Goal: Task Accomplishment & Management: Complete application form

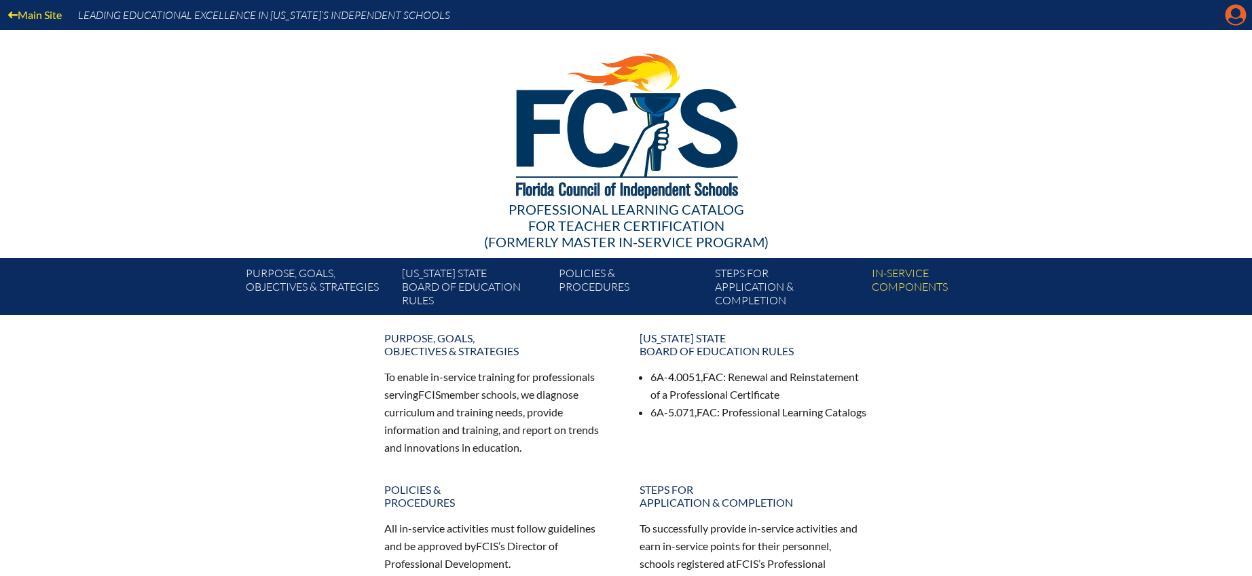
click at [1231, 20] on icon "Manage account" at bounding box center [1236, 15] width 22 height 22
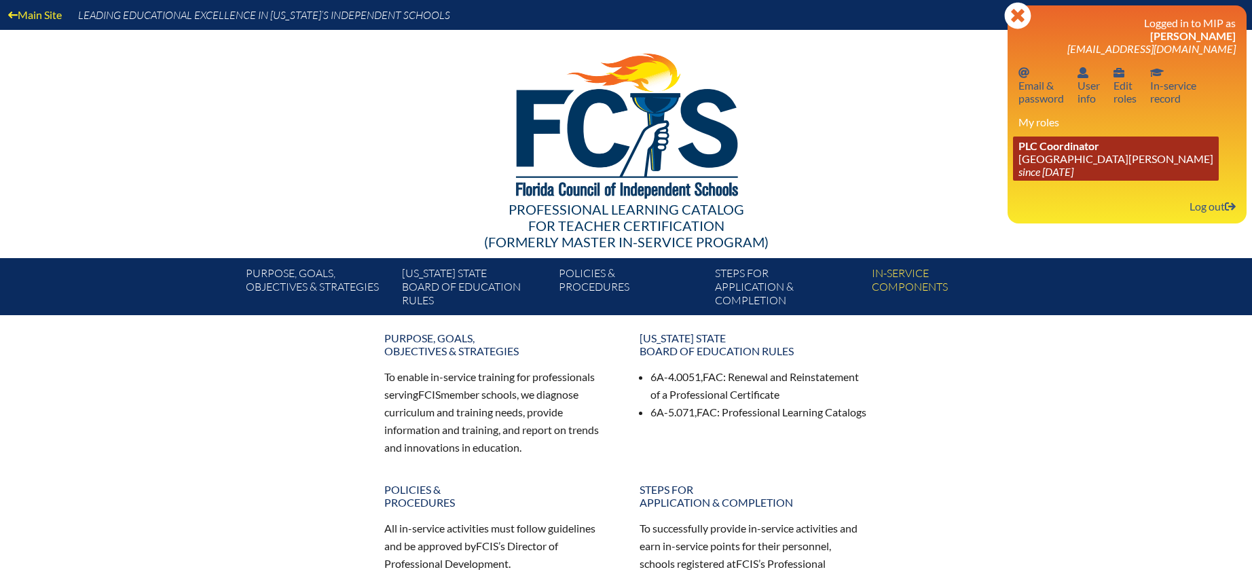
click at [1048, 155] on link "PLC Coordinator St. Johns Country Day School since 2022 Aug 3" at bounding box center [1116, 158] width 206 height 44
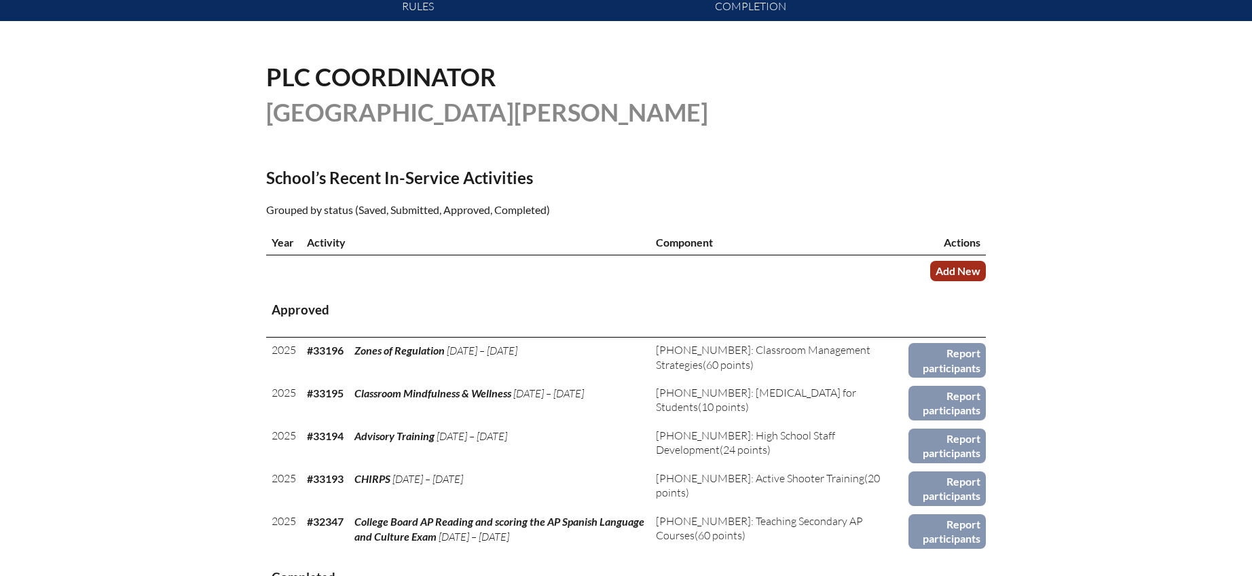
scroll to position [304, 0]
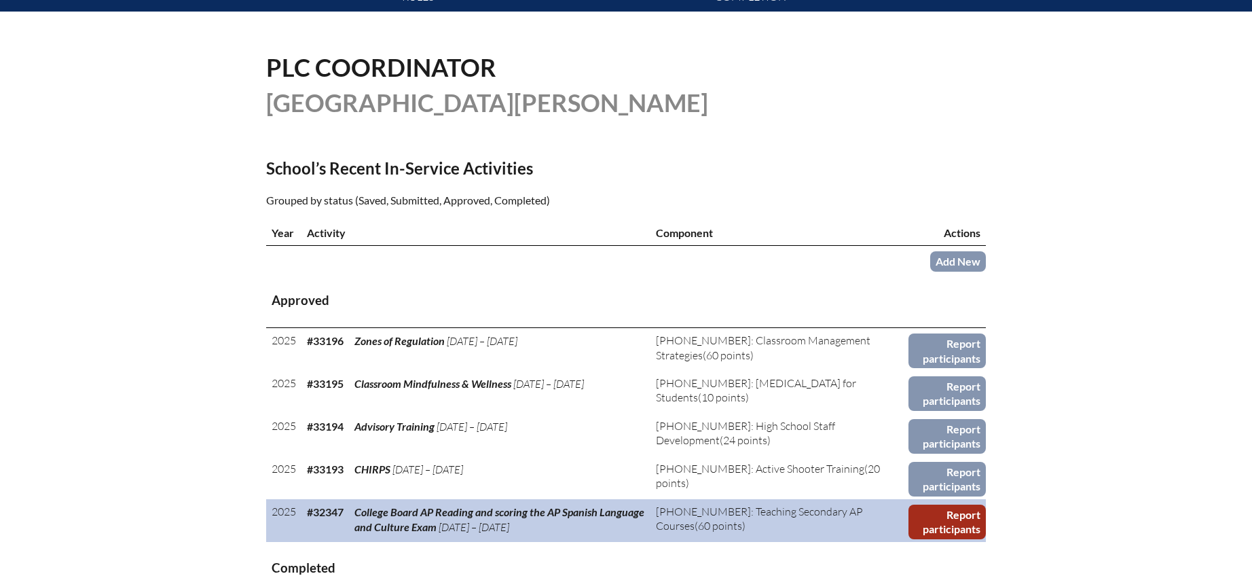
click at [945, 520] on link "Report participants" at bounding box center [947, 522] width 77 height 35
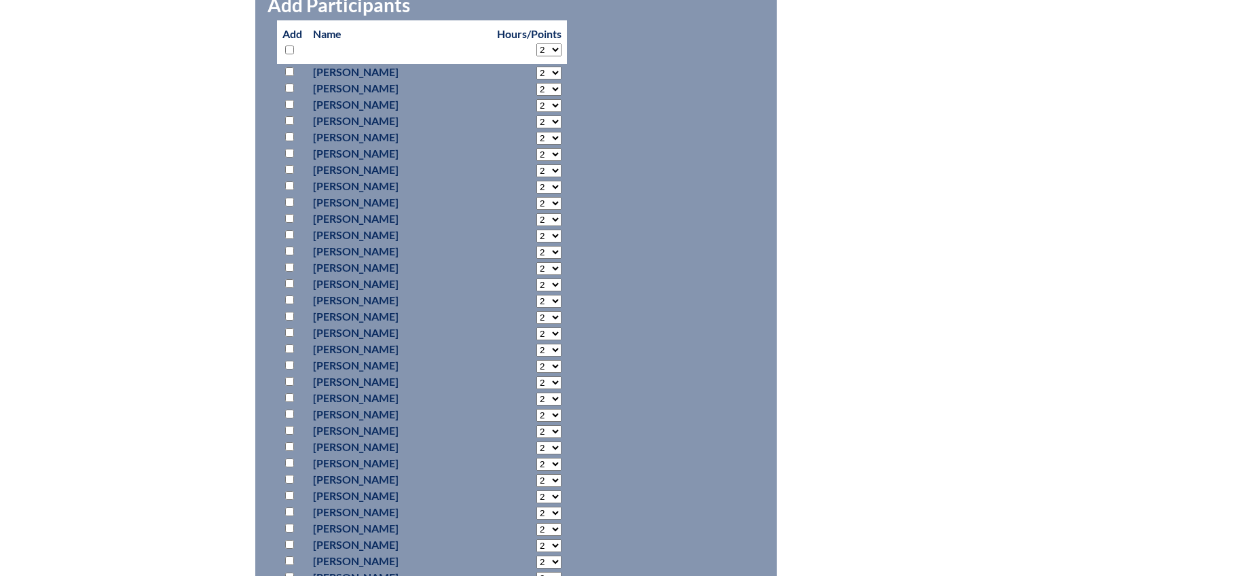
scroll to position [684, 0]
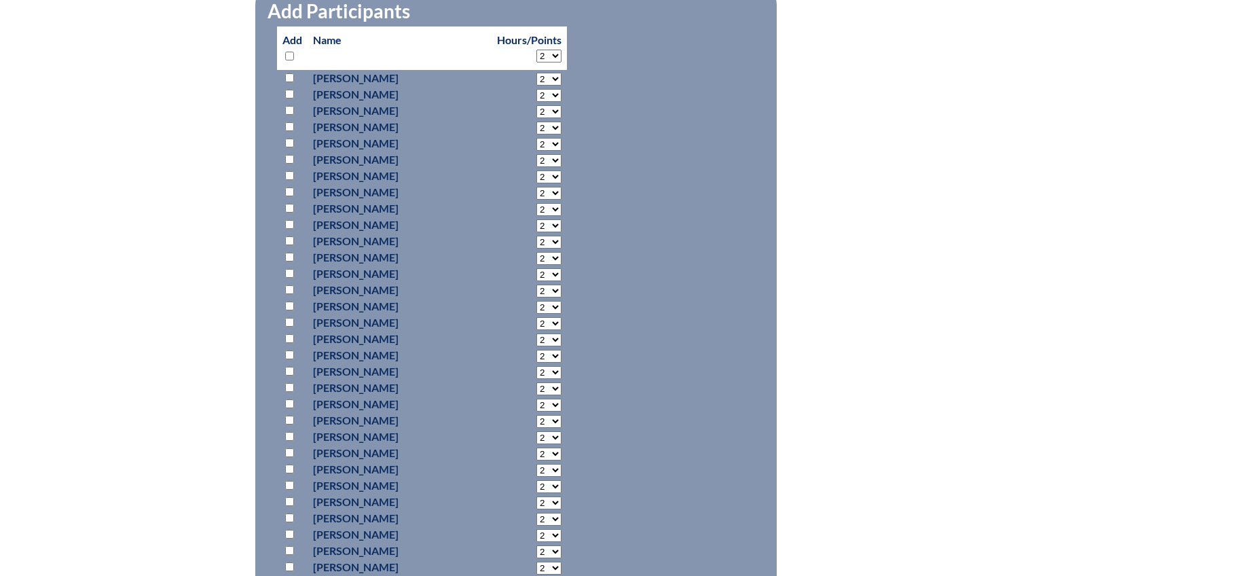
click at [288, 109] on input "checkbox" at bounding box center [289, 110] width 9 height 9
checkbox input "true"
click at [536, 108] on select "2 3 4 5 6 7 8 9 10 11 12 13 14 15 16 17 18 19 20 21 22 23" at bounding box center [548, 111] width 25 height 13
select select "48"
click at [536, 105] on select "2 3 4 5 6 7 8 9 10 11 12 13 14 15 16 17 18 19 20 21 22 23" at bounding box center [548, 111] width 25 height 13
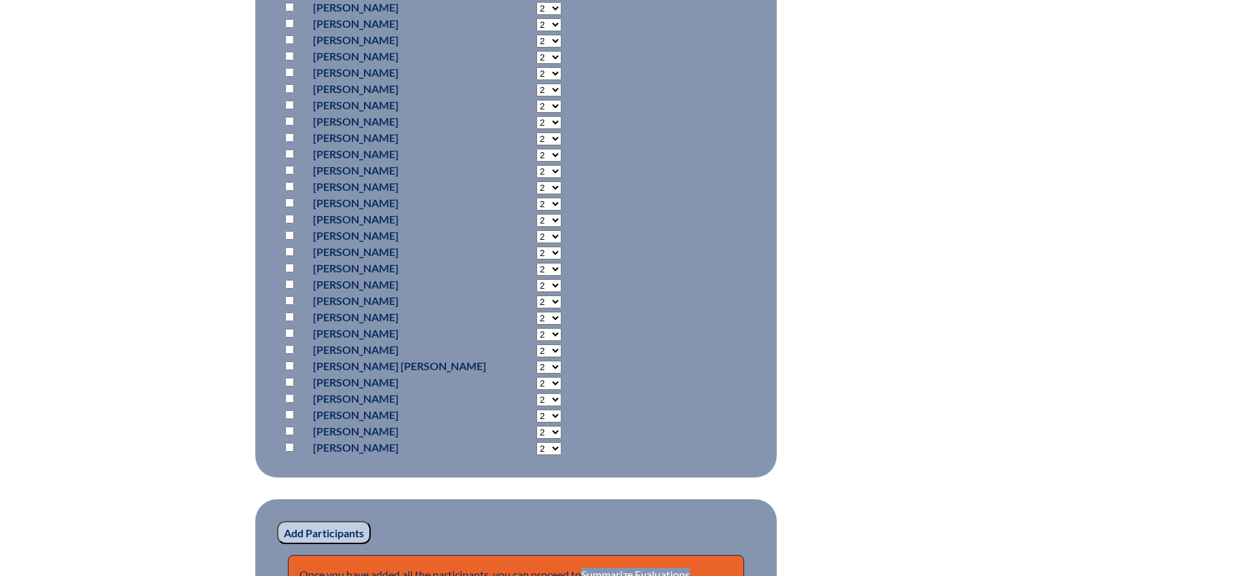
scroll to position [1021, 0]
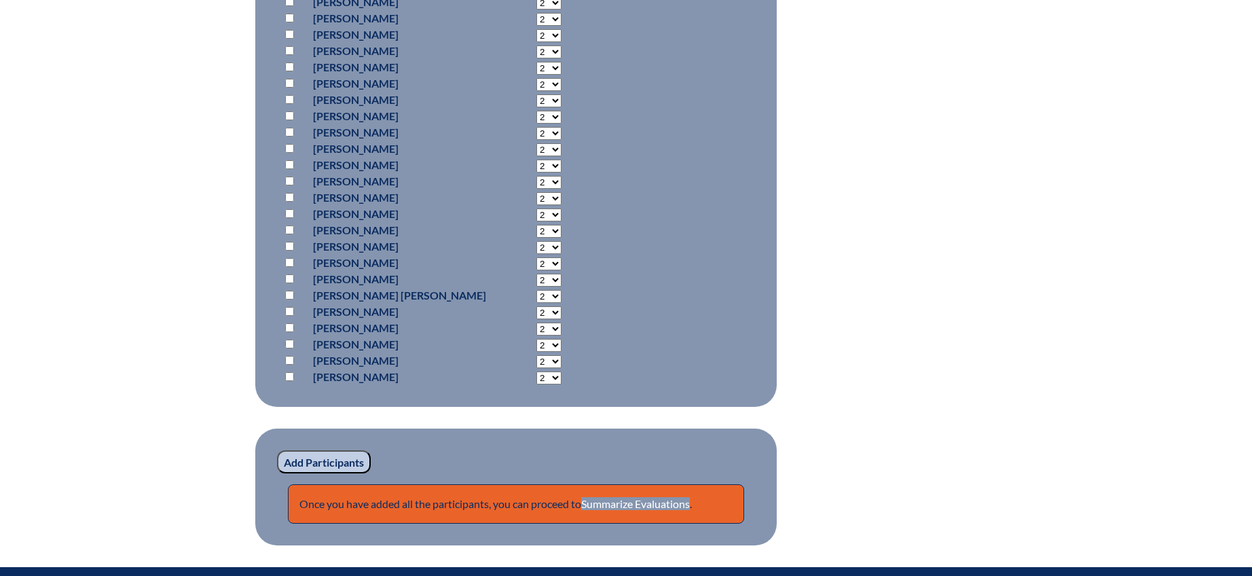
click at [321, 454] on input "Add Participants" at bounding box center [324, 461] width 94 height 23
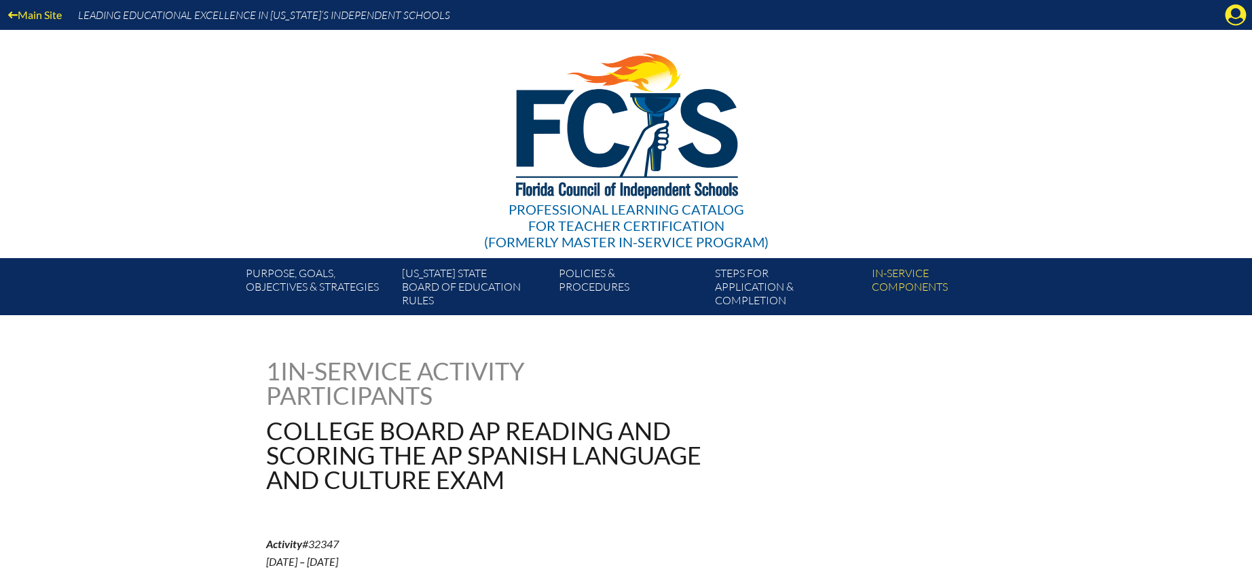
scroll to position [1096, 0]
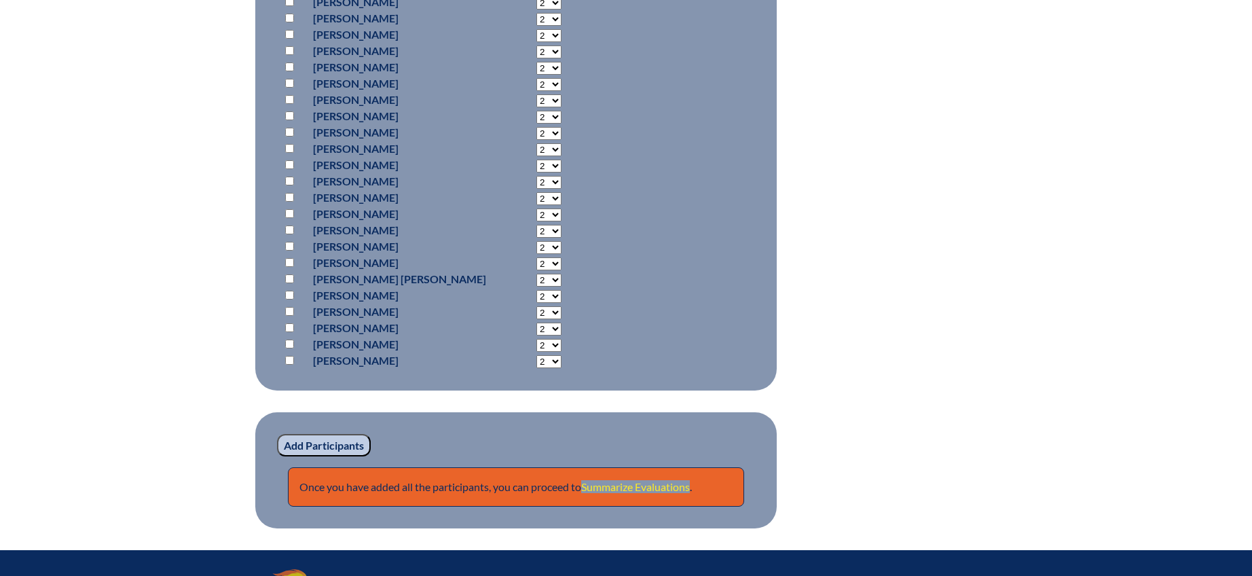
click at [675, 480] on link "Summarize Evaluations" at bounding box center [635, 486] width 109 height 13
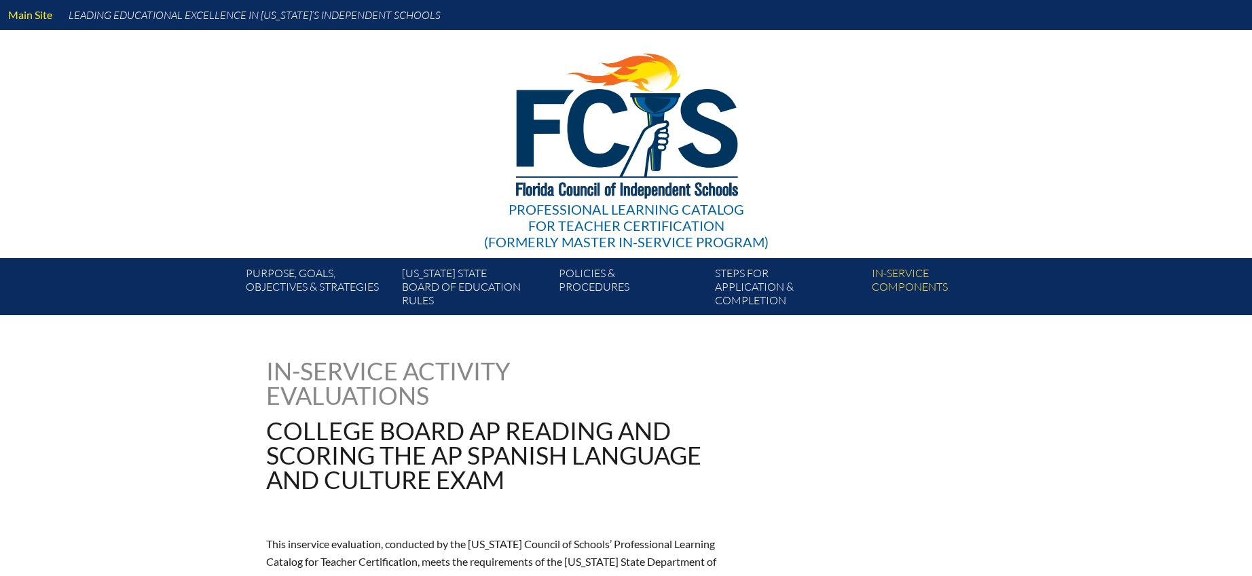
type input "0"
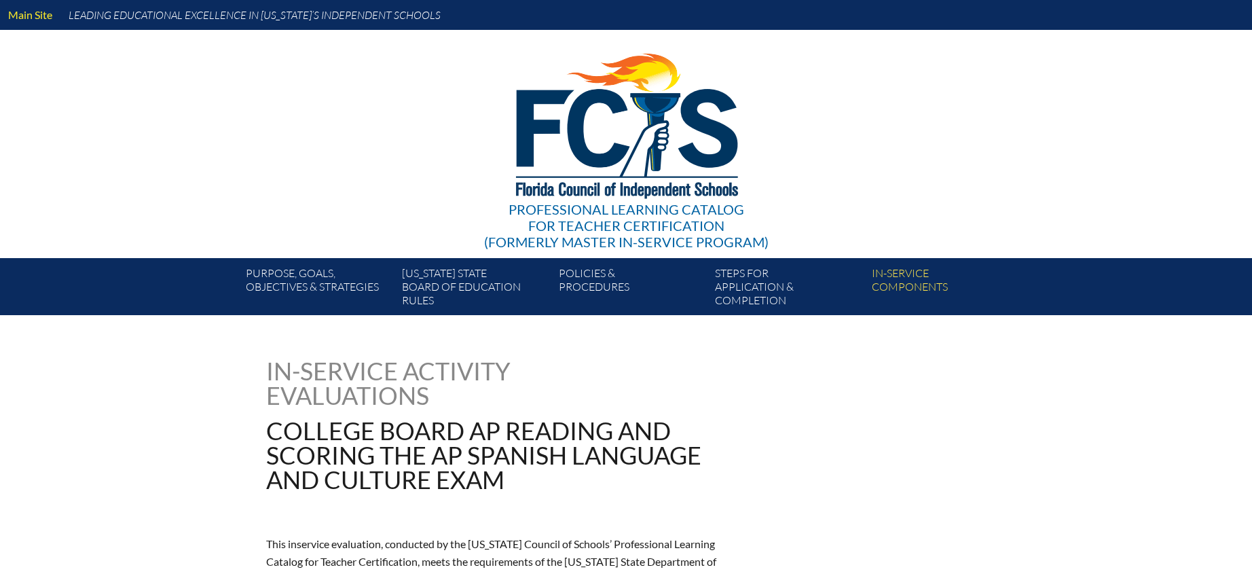
type input "0"
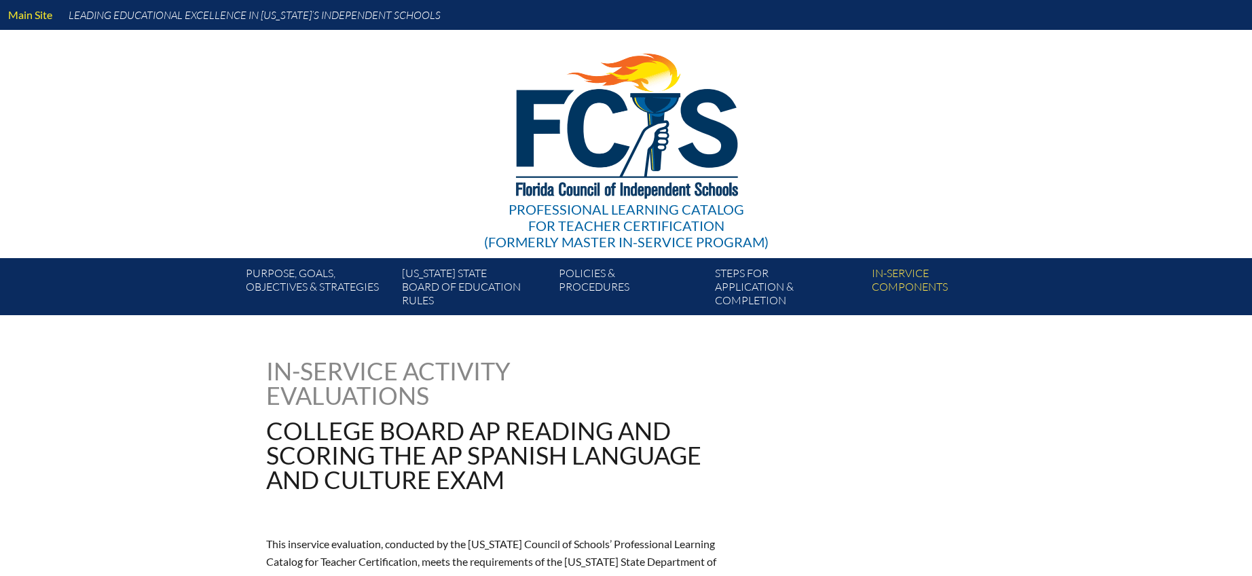
type input "0"
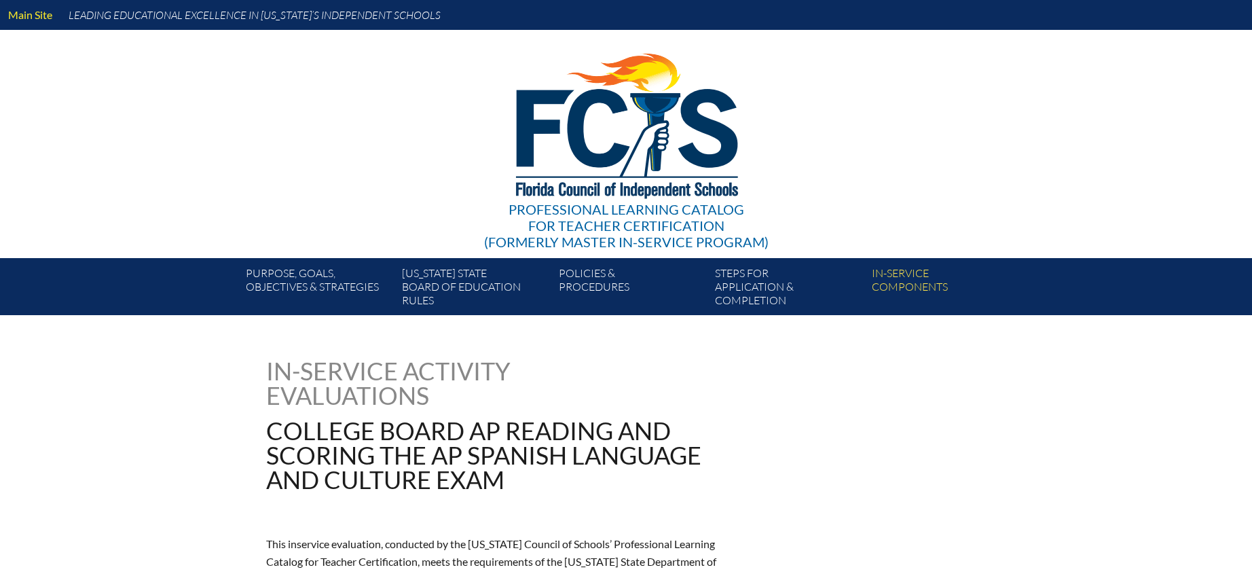
type input "0"
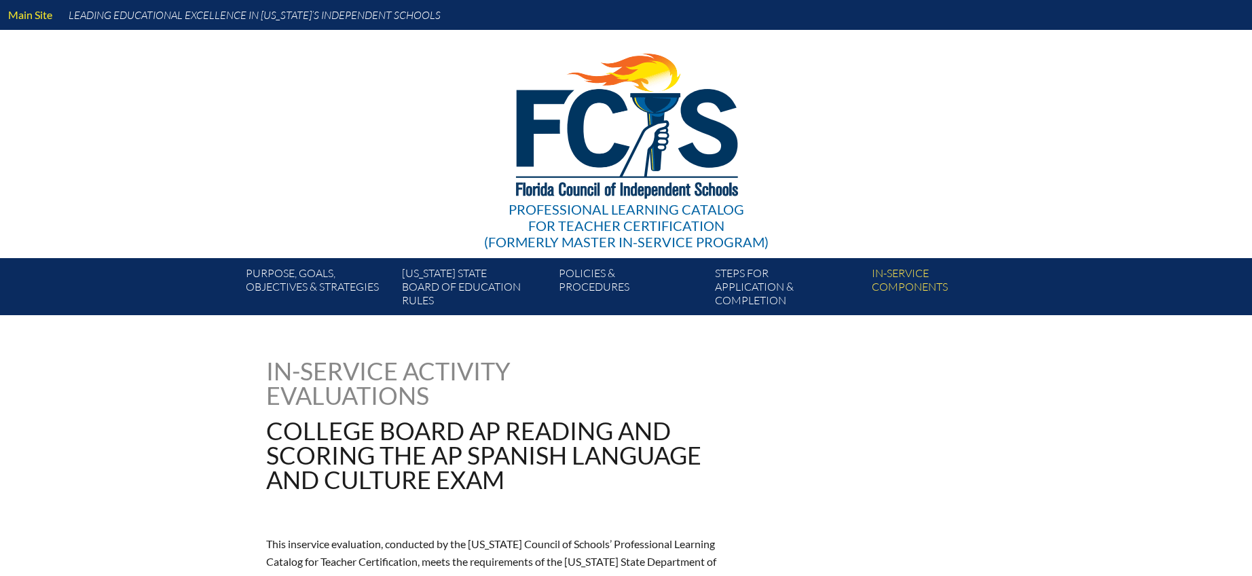
type input "0"
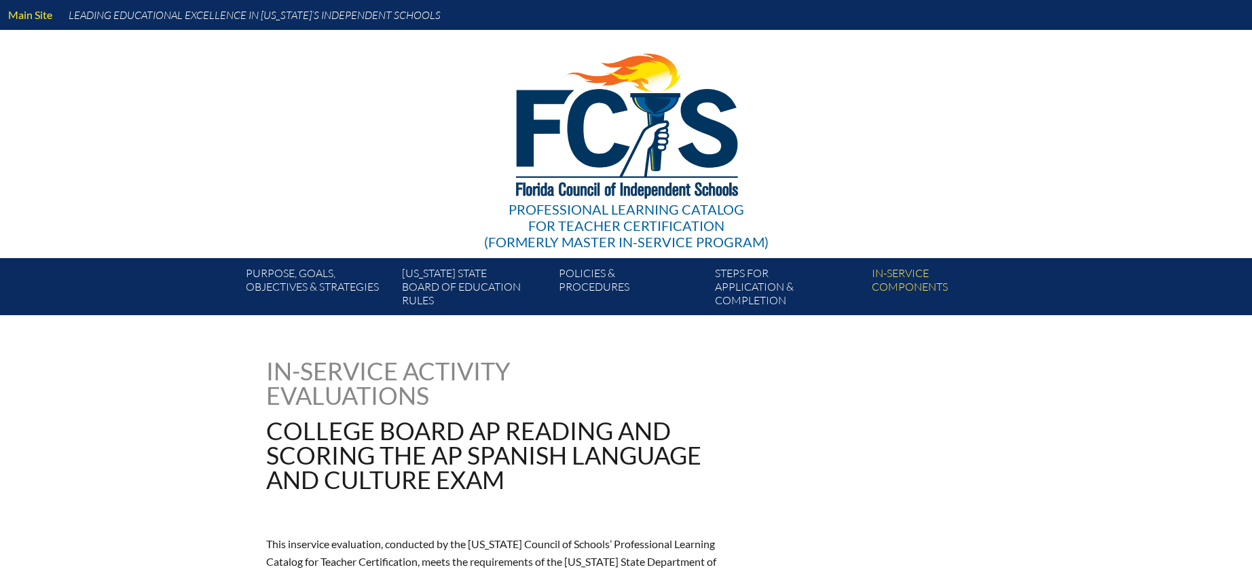
type input "0"
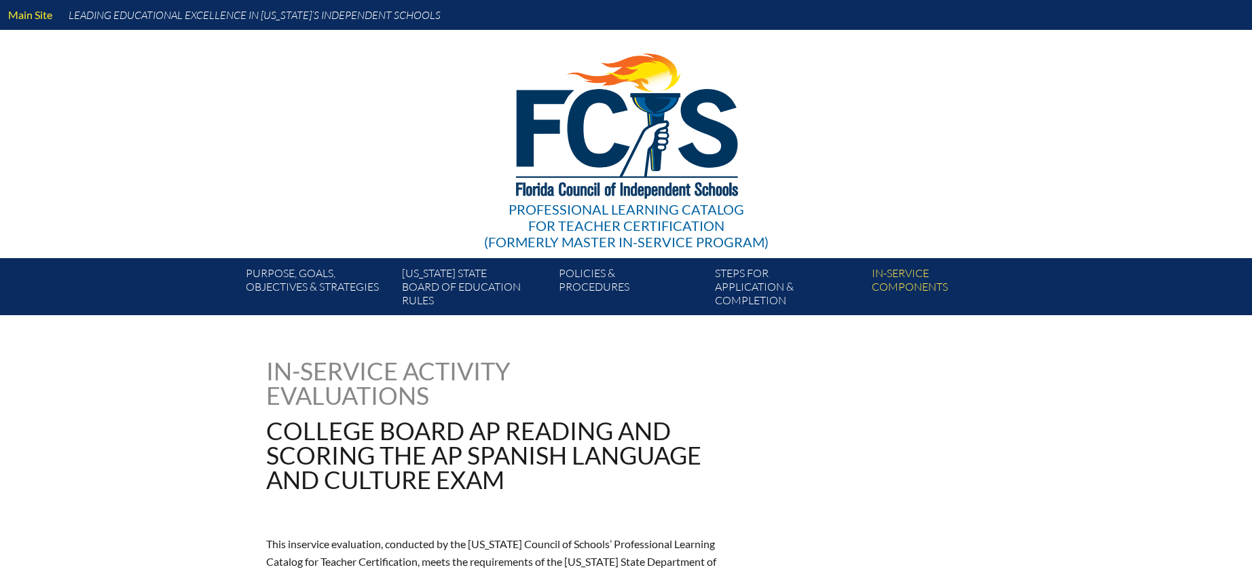
type input "0"
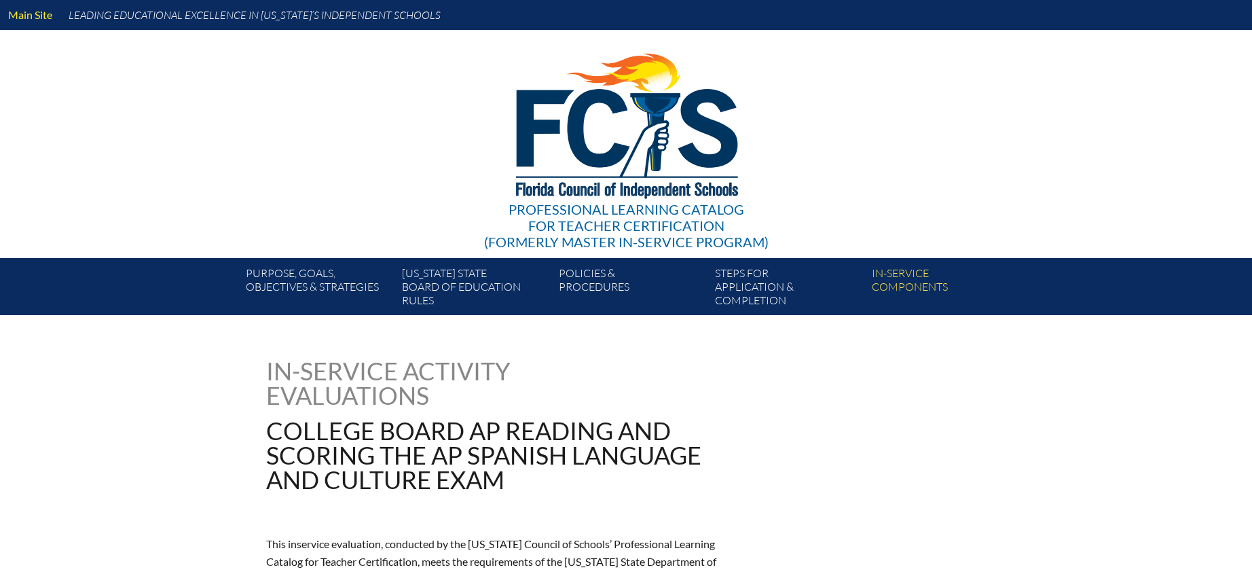
type input "0"
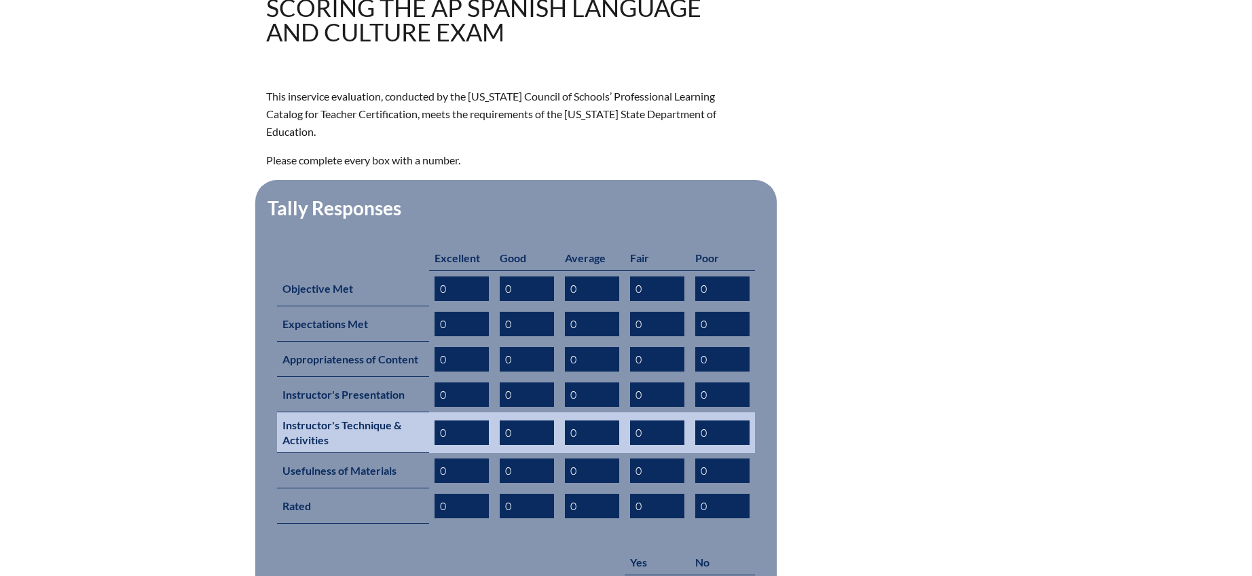
scroll to position [448, 0]
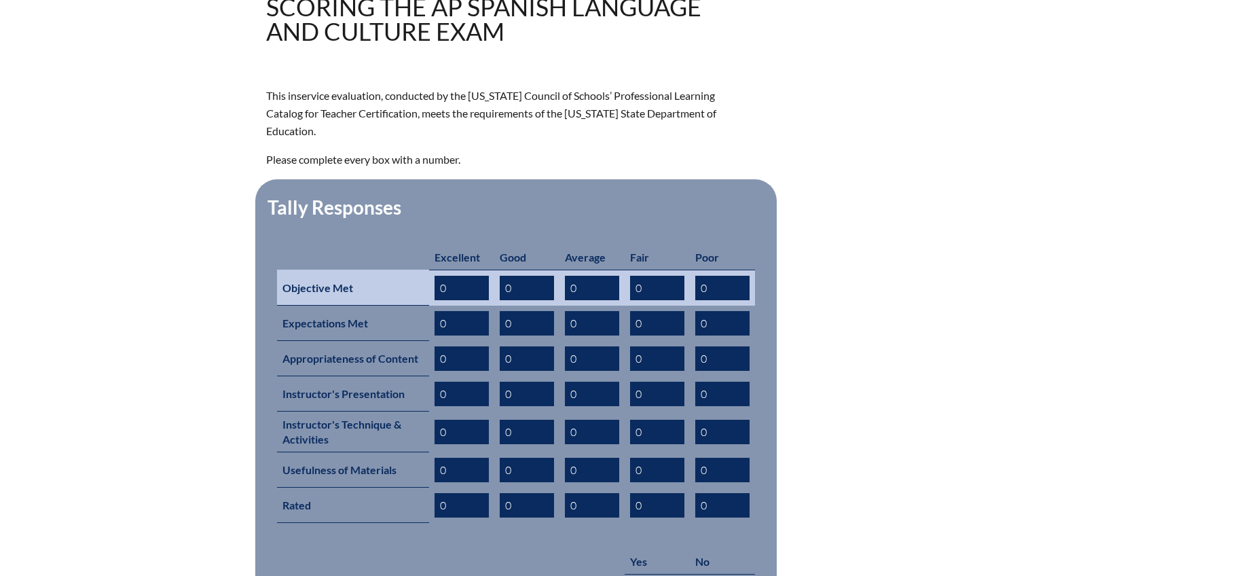
click at [458, 276] on input "0" at bounding box center [462, 288] width 54 height 24
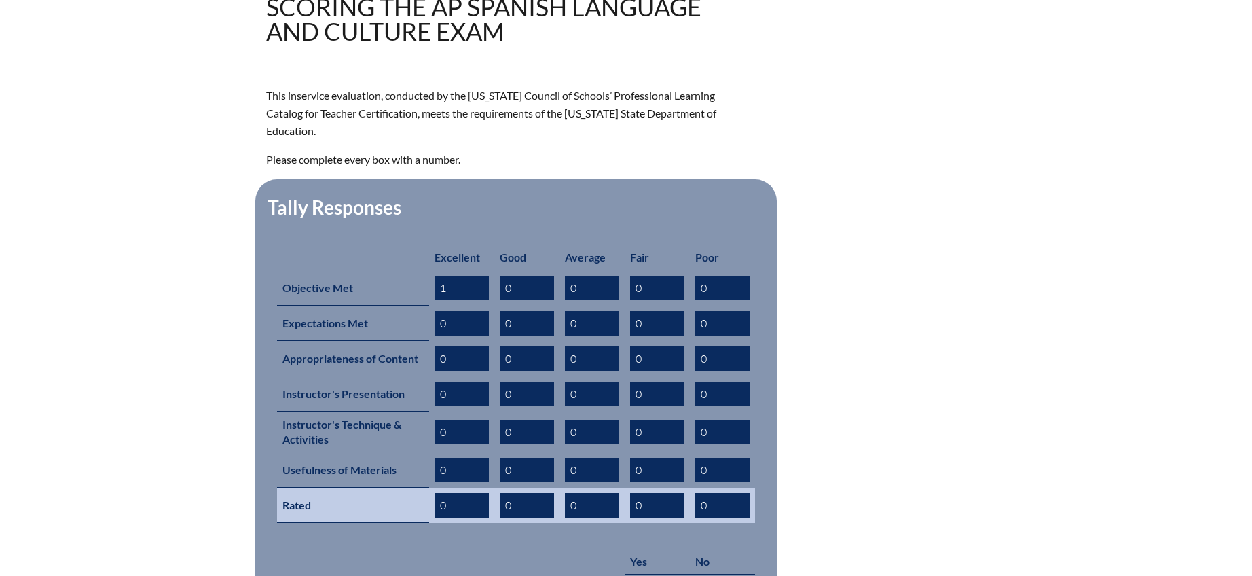
type input "1"
click at [467, 493] on input "0" at bounding box center [462, 505] width 54 height 24
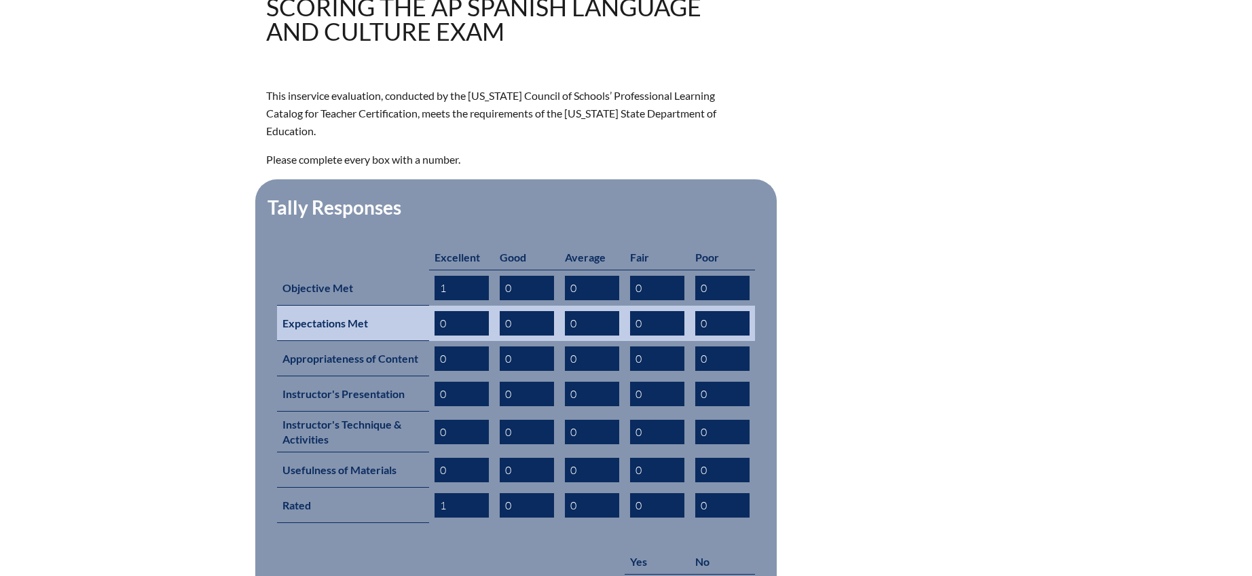
type input "1"
click at [457, 311] on input "0" at bounding box center [462, 323] width 54 height 24
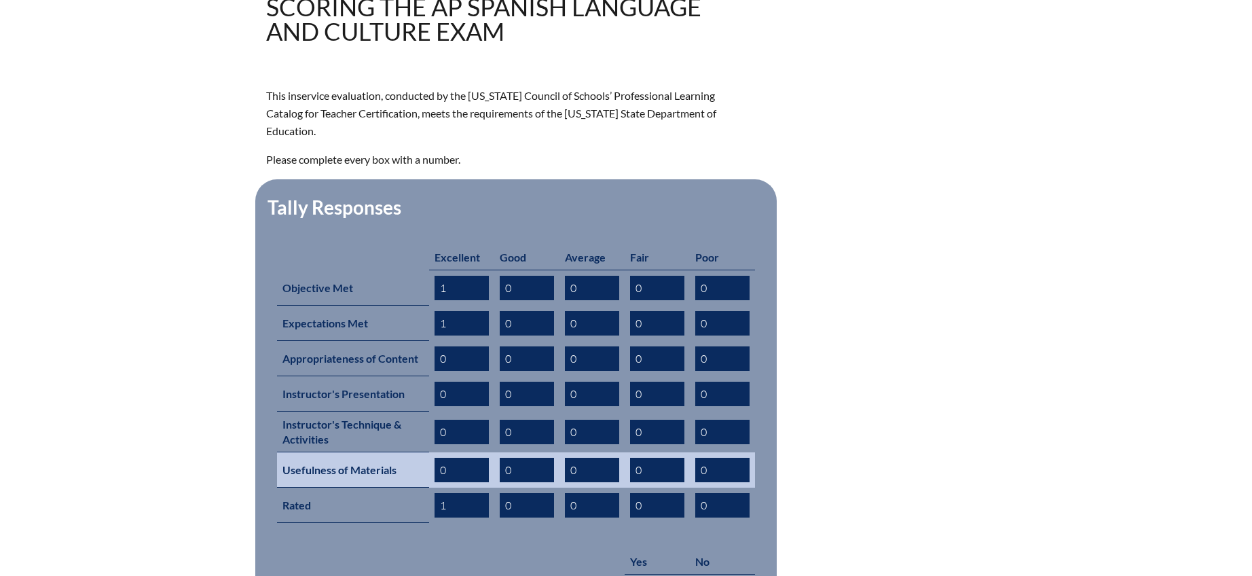
type input "1"
click at [449, 458] on input "0" at bounding box center [462, 470] width 54 height 24
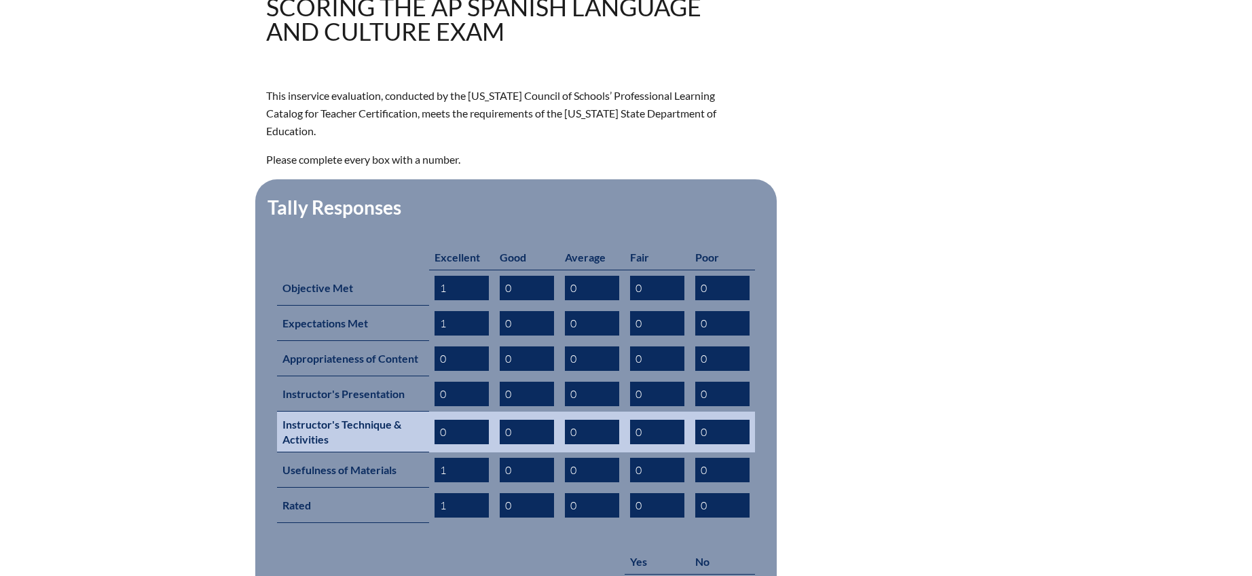
type input "1"
click at [449, 420] on input "0" at bounding box center [462, 432] width 54 height 24
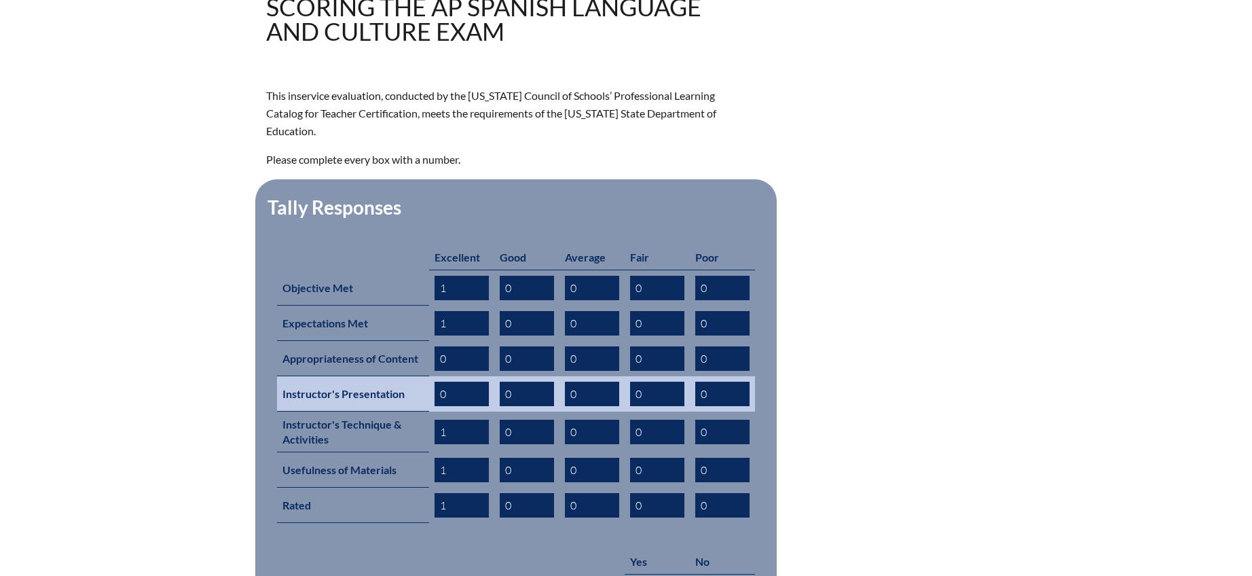
type input "1"
click at [451, 382] on input "0" at bounding box center [462, 394] width 54 height 24
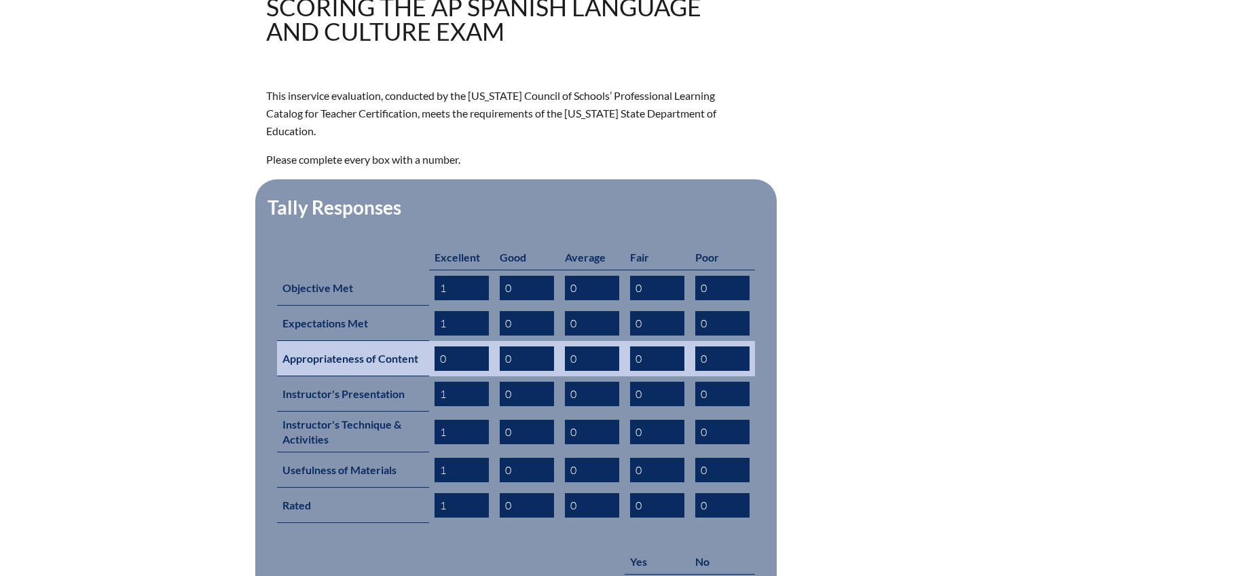
type input "1"
click at [454, 346] on input "0" at bounding box center [462, 358] width 54 height 24
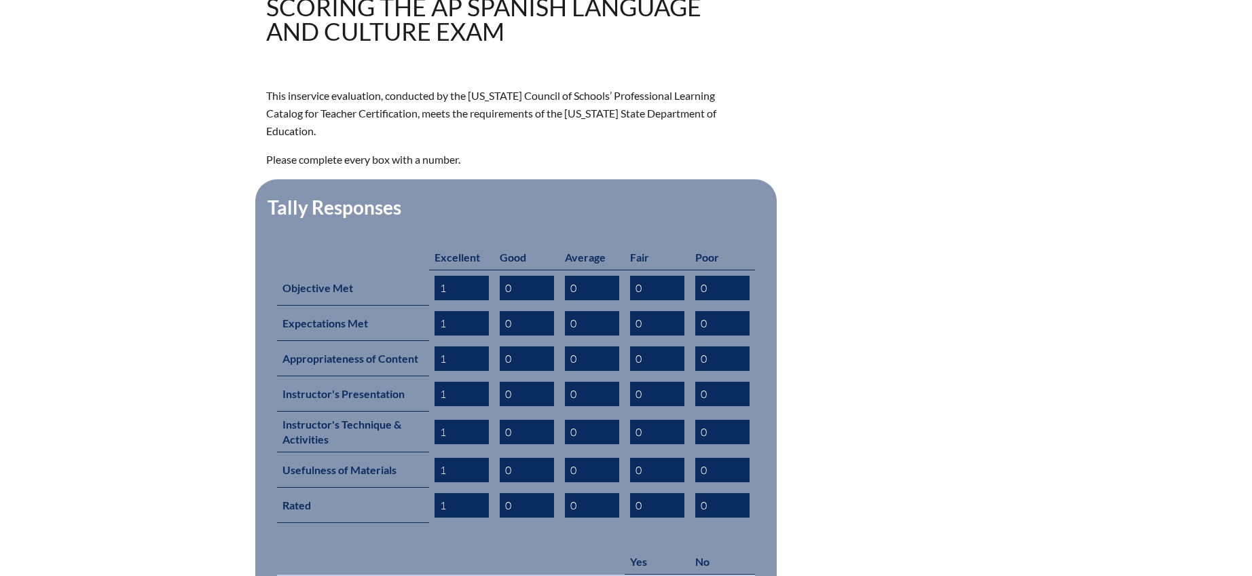
type input "1"
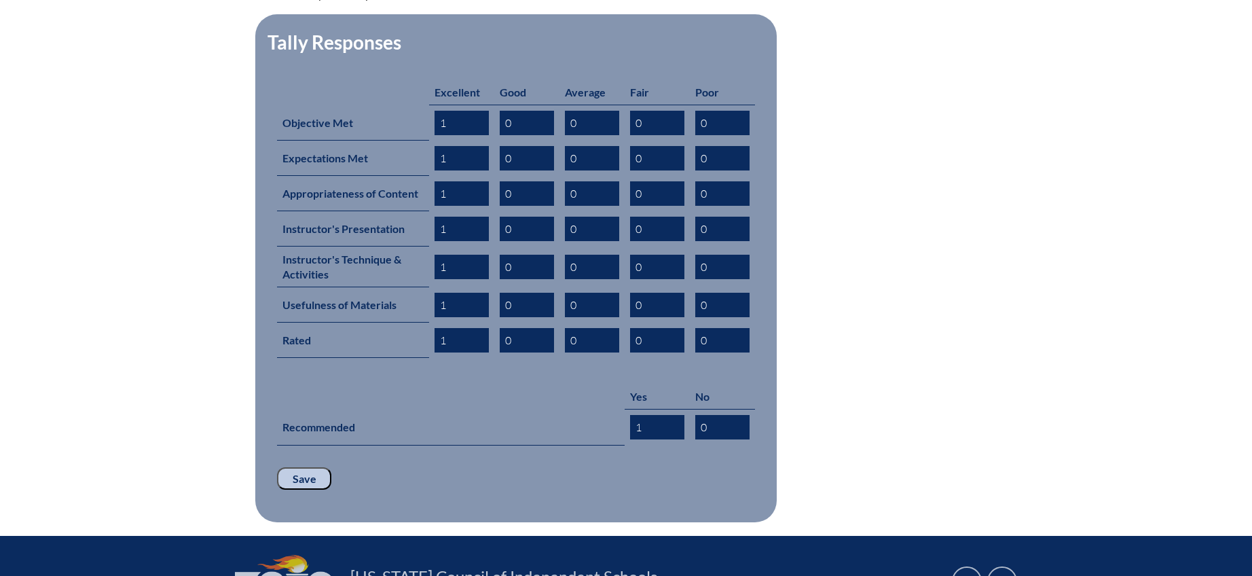
scroll to position [629, 0]
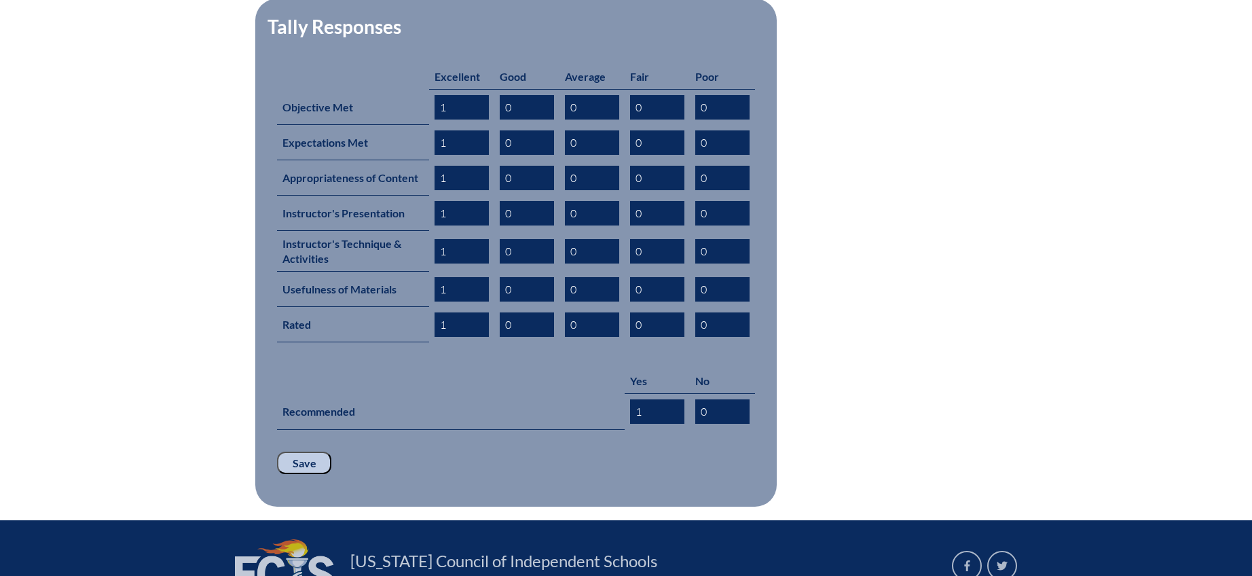
type input "1"
click at [310, 452] on input "Save" at bounding box center [304, 463] width 54 height 23
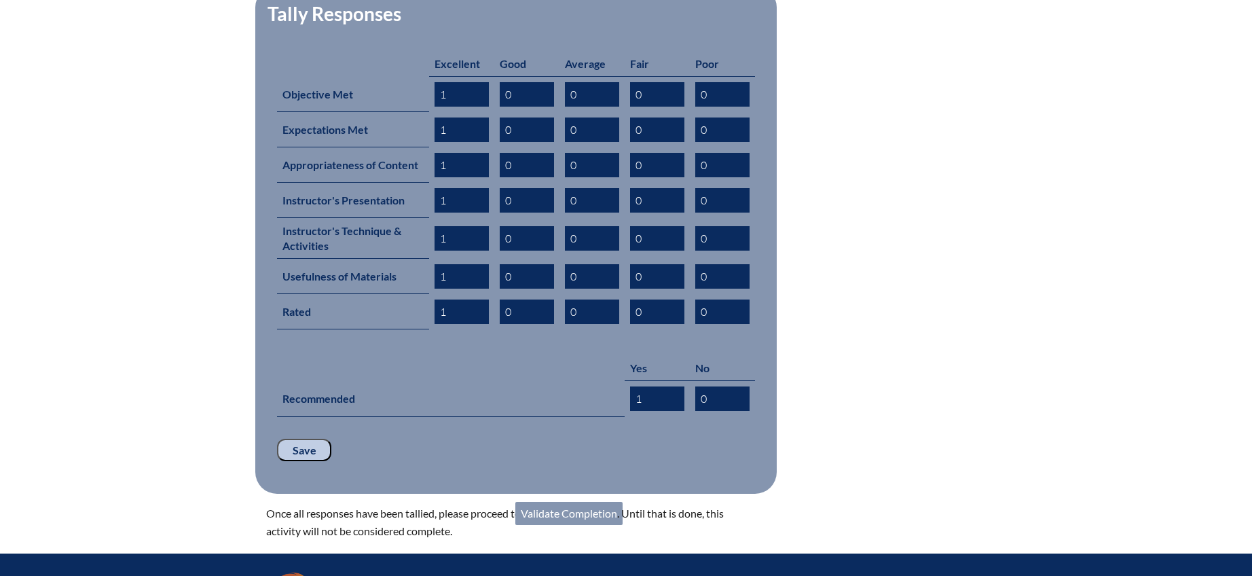
scroll to position [652, 0]
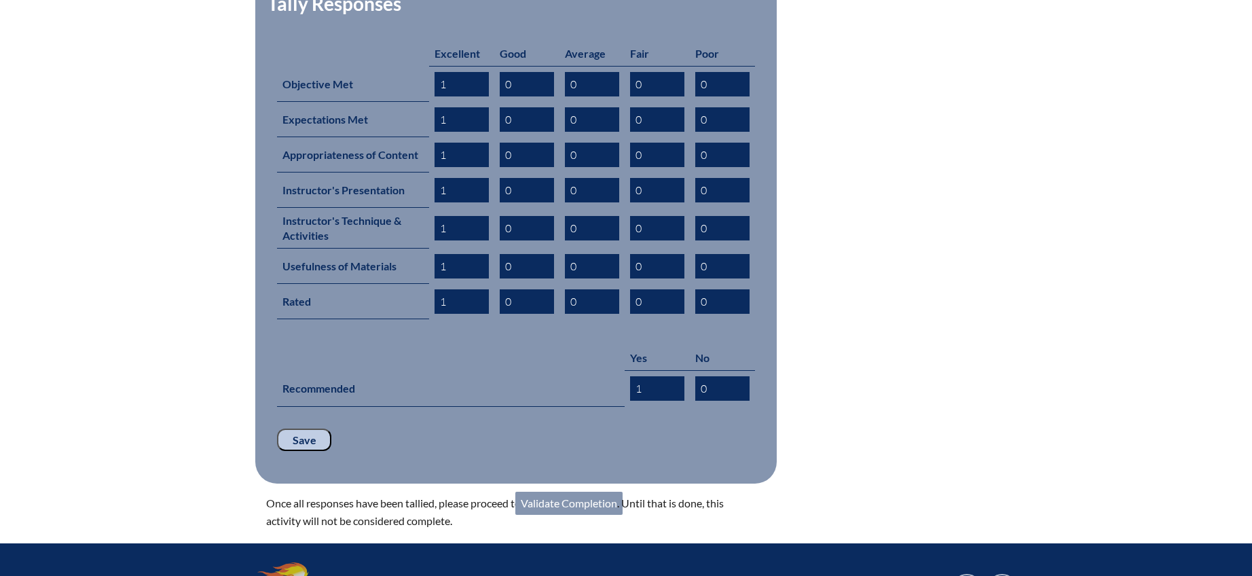
click at [563, 492] on link "Validate Completion" at bounding box center [568, 503] width 107 height 23
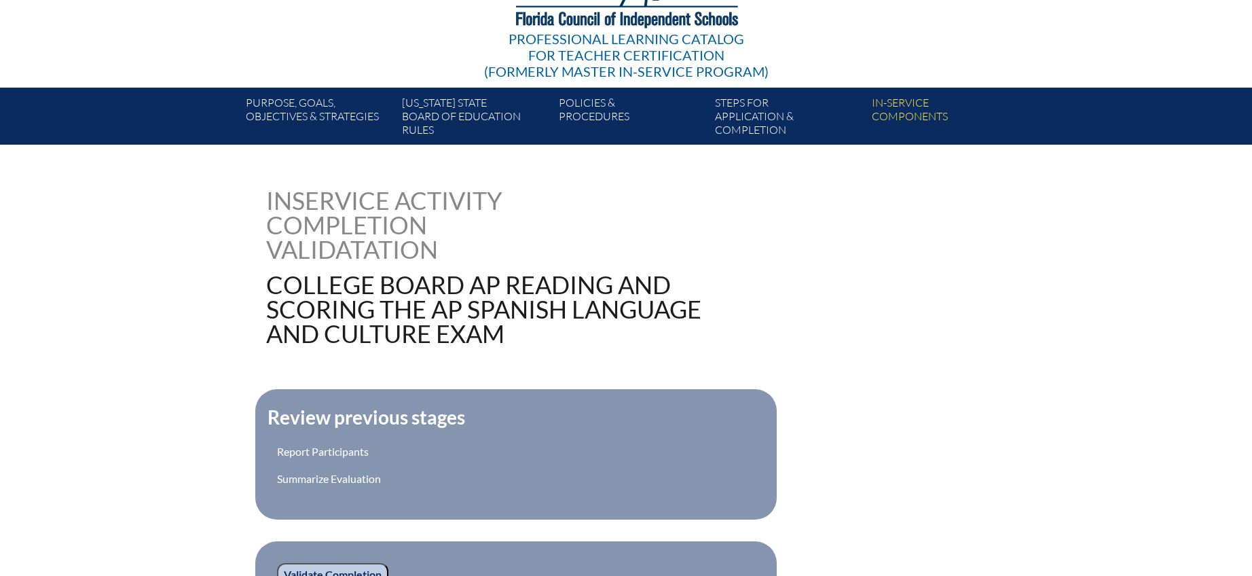
scroll to position [295, 0]
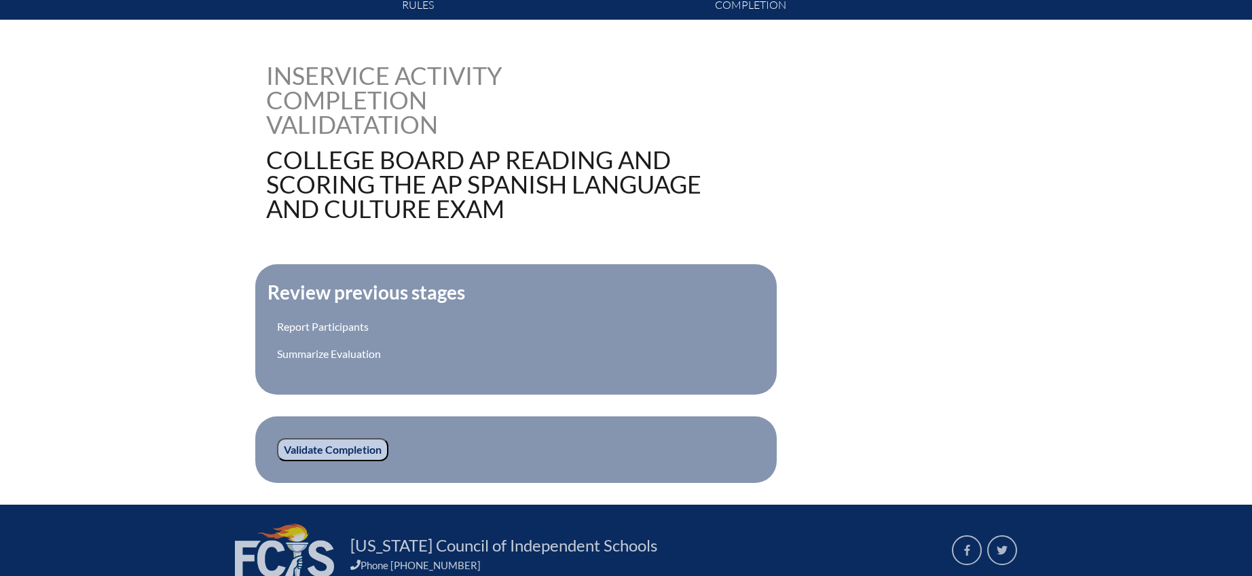
click at [319, 447] on input "Validate Completion" at bounding box center [332, 449] width 111 height 23
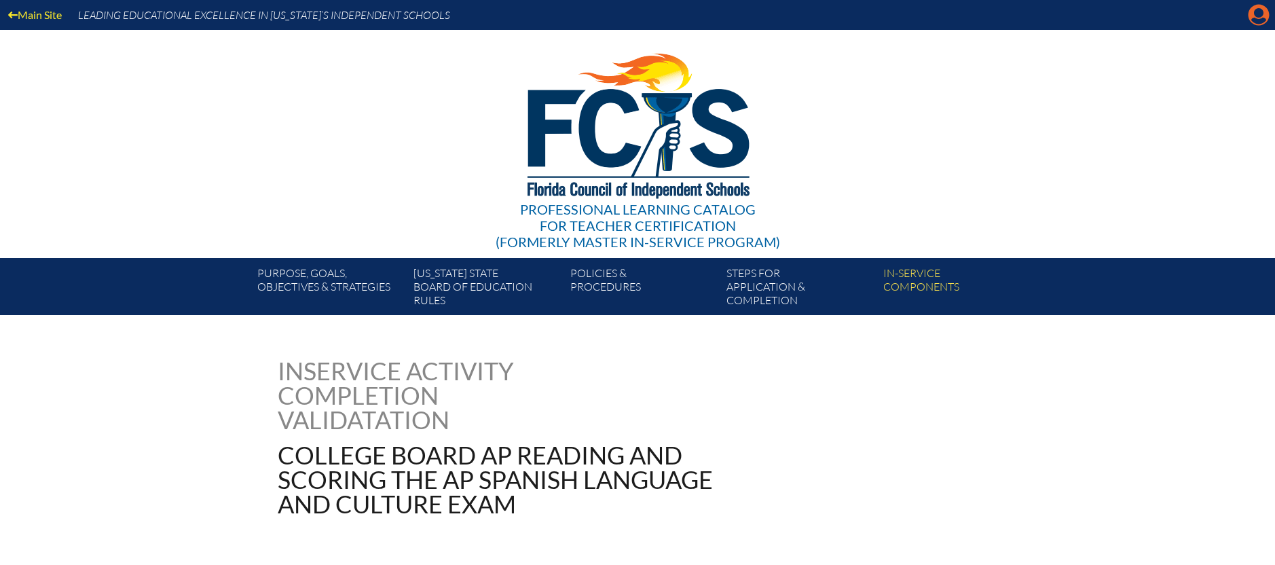
click at [1251, 19] on icon "Manage account" at bounding box center [1259, 15] width 22 height 22
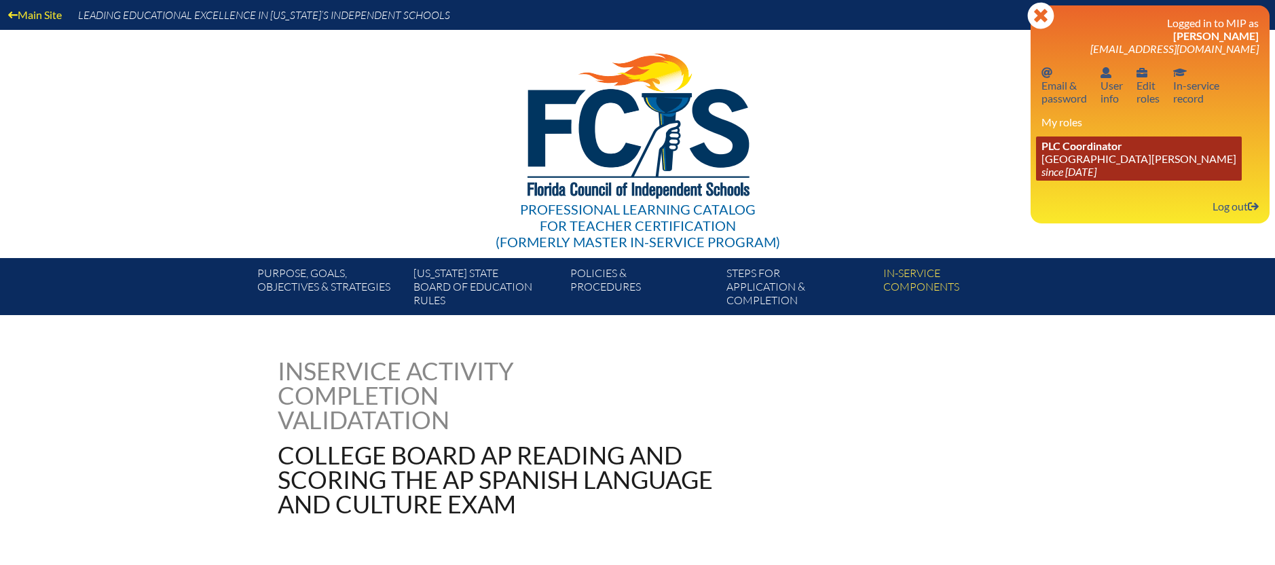
click at [1060, 147] on span "PLC Coordinator" at bounding box center [1082, 145] width 81 height 13
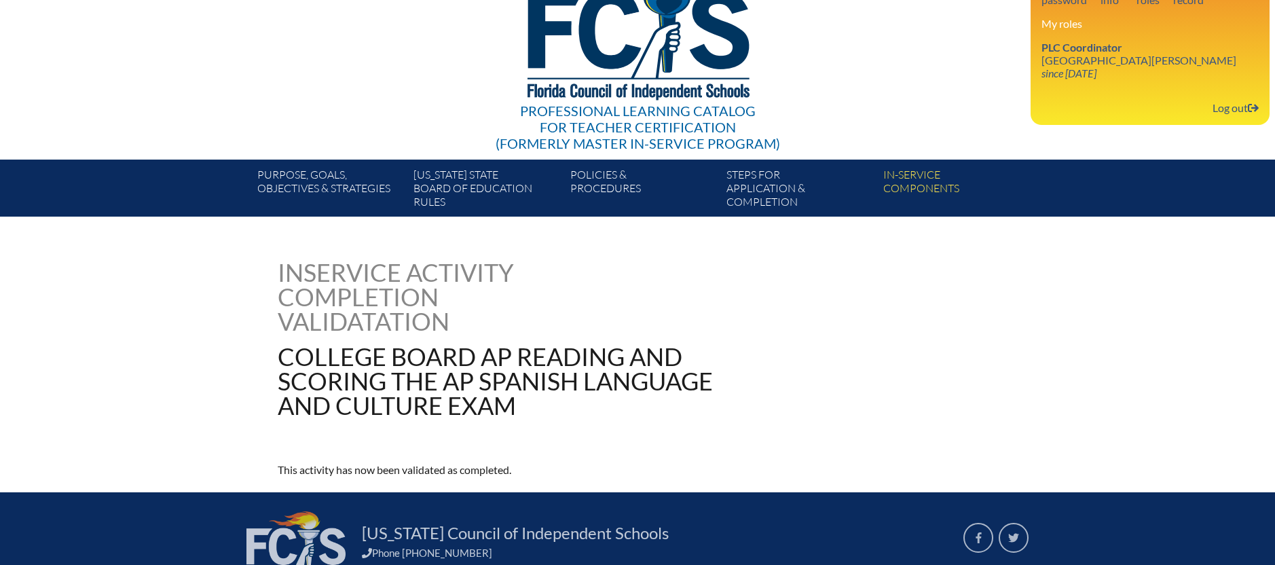
scroll to position [86, 0]
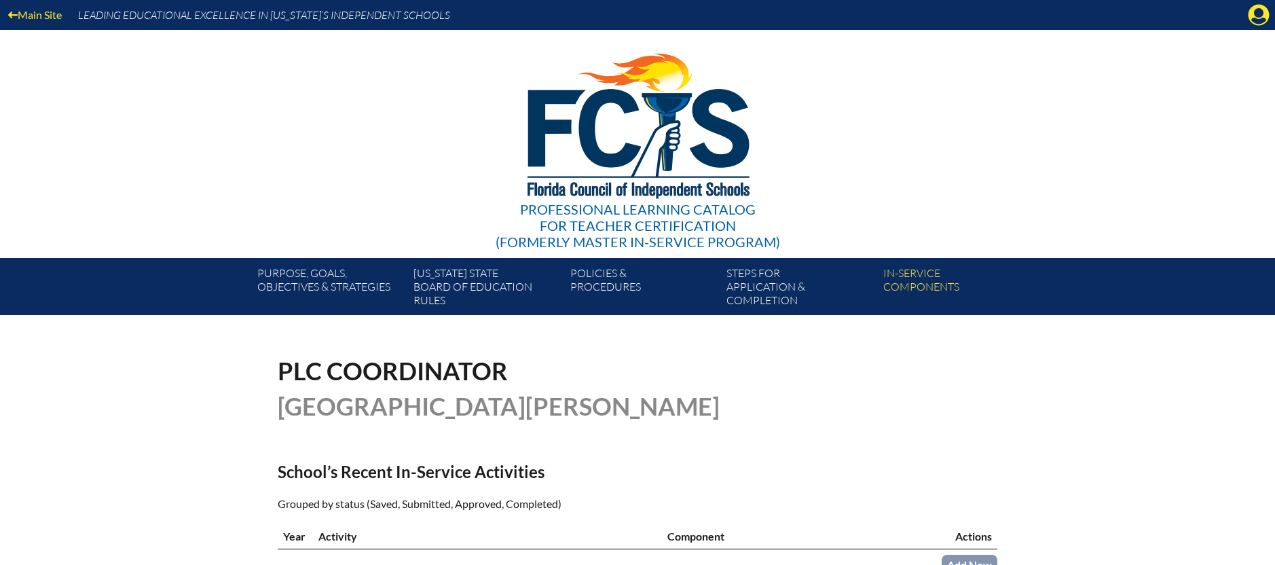
scroll to position [355, 0]
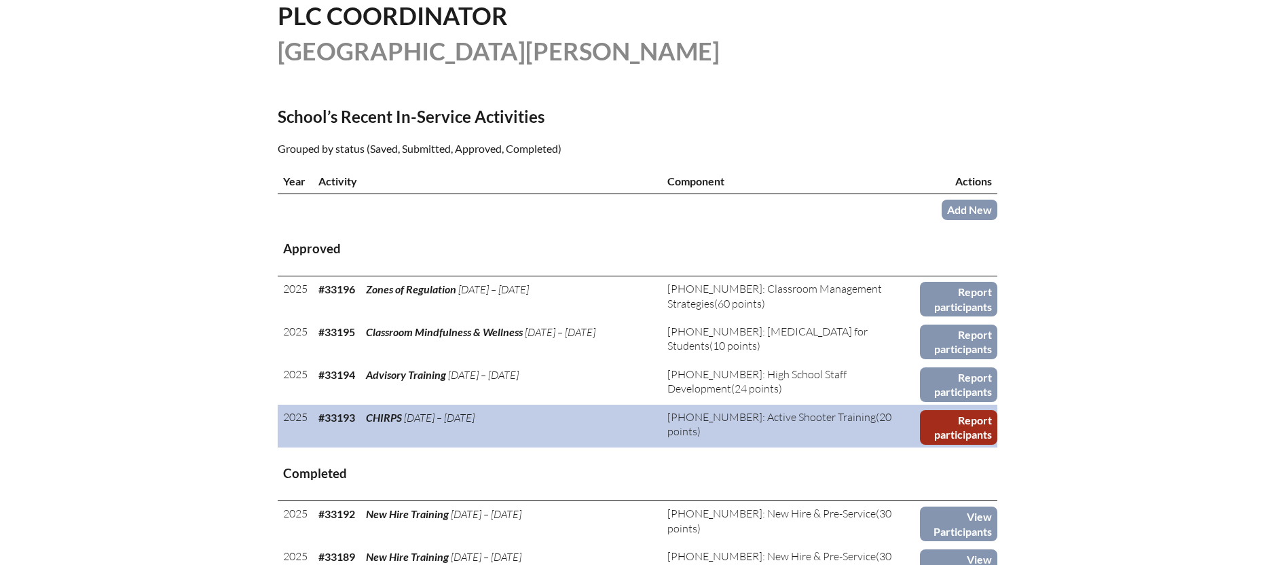
click at [975, 423] on link "Report participants" at bounding box center [958, 427] width 77 height 35
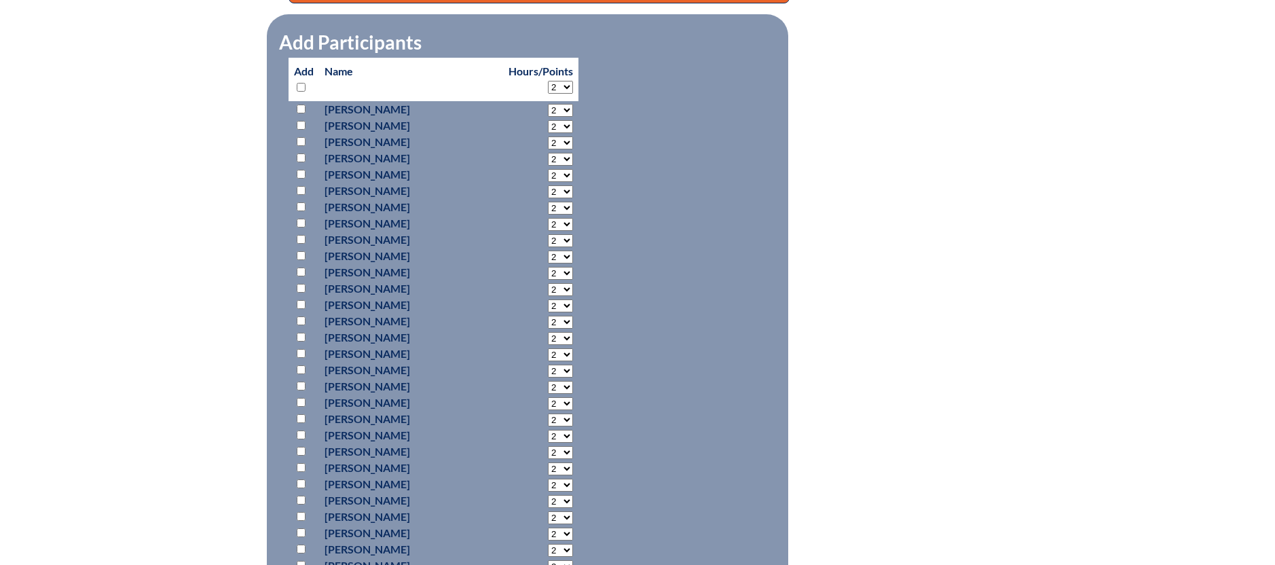
scroll to position [632, 0]
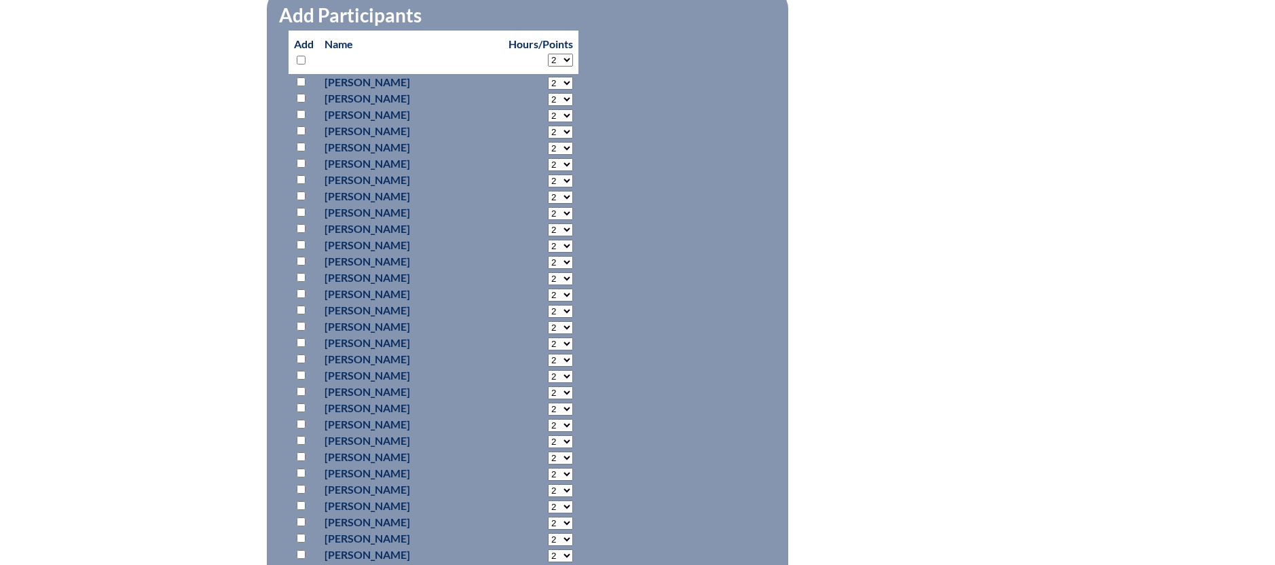
click at [301, 226] on input "checkbox" at bounding box center [301, 228] width 9 height 9
checkbox input "true"
click at [300, 421] on input "checkbox" at bounding box center [301, 424] width 9 height 9
checkbox input "true"
click at [303, 519] on input "checkbox" at bounding box center [301, 521] width 9 height 9
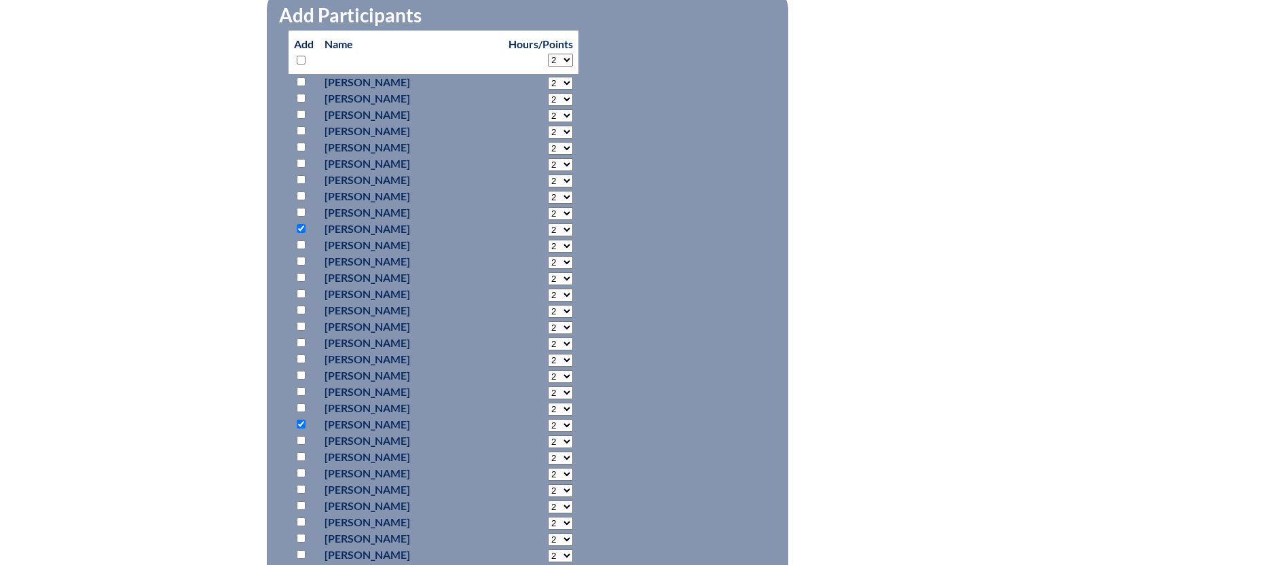
checkbox input "true"
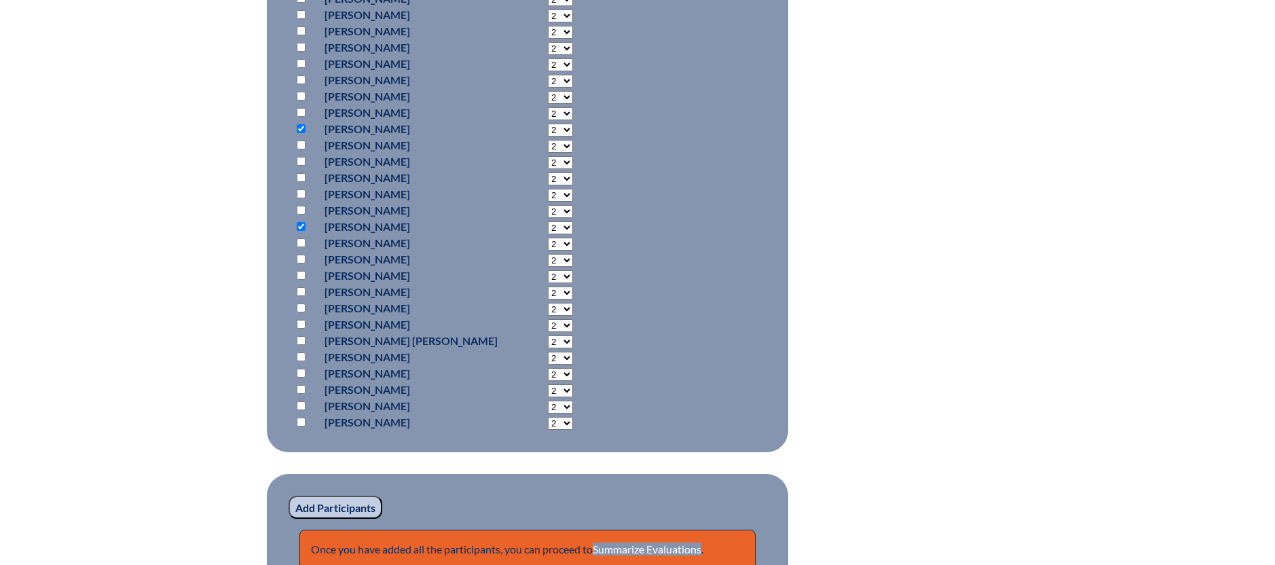
scroll to position [934, 0]
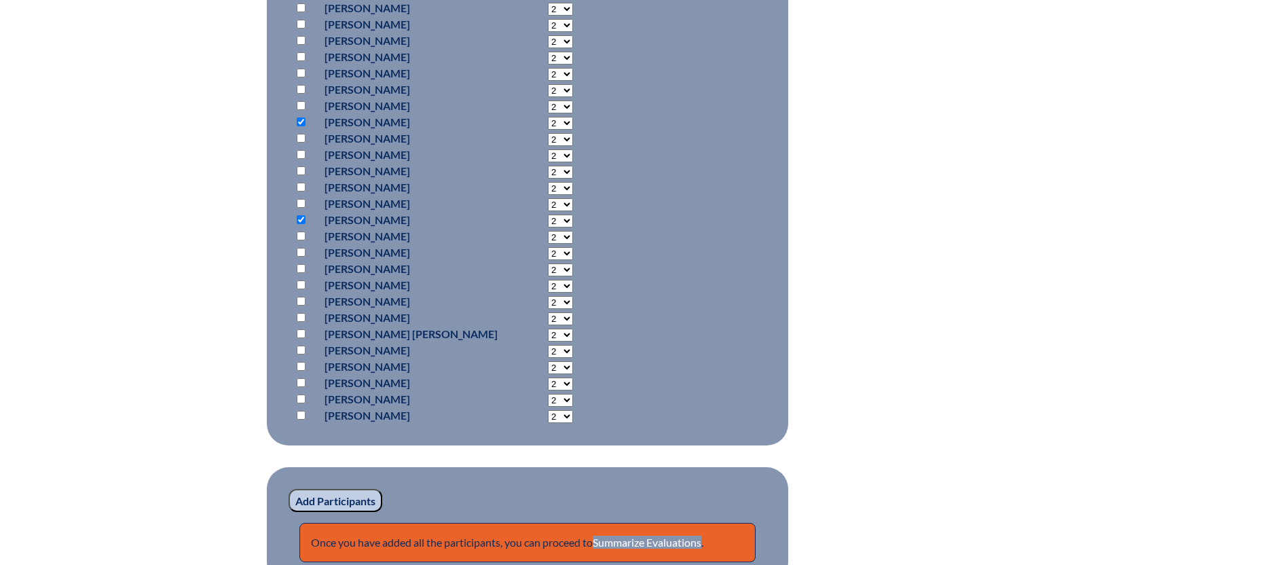
click at [302, 413] on input "checkbox" at bounding box center [301, 415] width 9 height 9
checkbox input "true"
click at [301, 87] on input "checkbox" at bounding box center [301, 89] width 9 height 9
checkbox input "true"
click at [302, 73] on input "checkbox" at bounding box center [301, 73] width 9 height 9
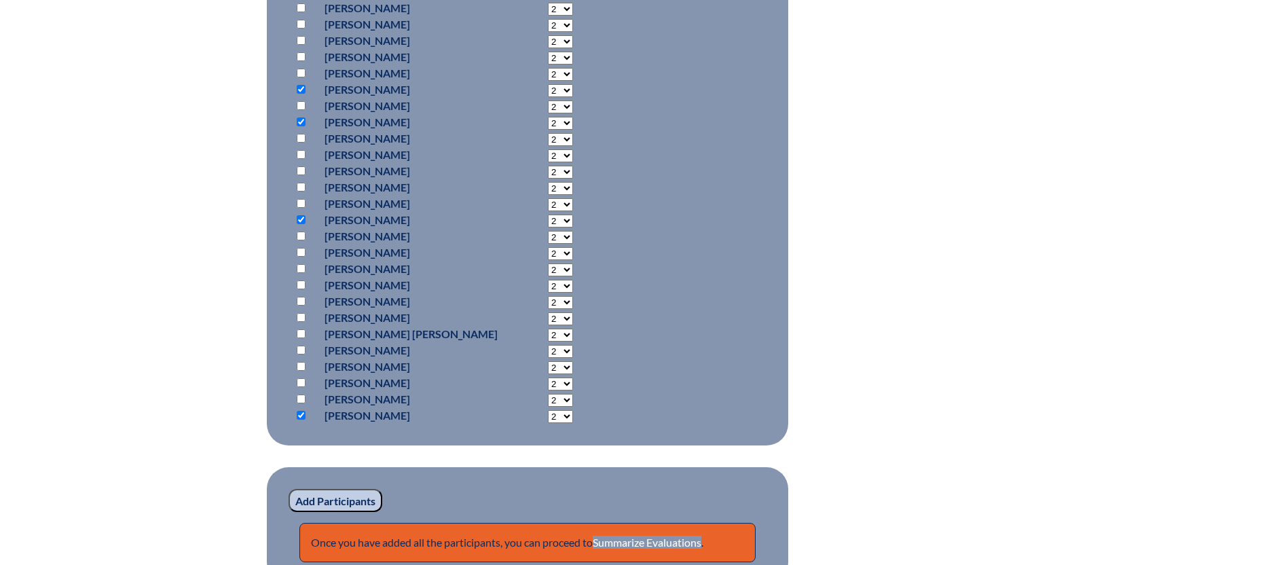
checkbox input "true"
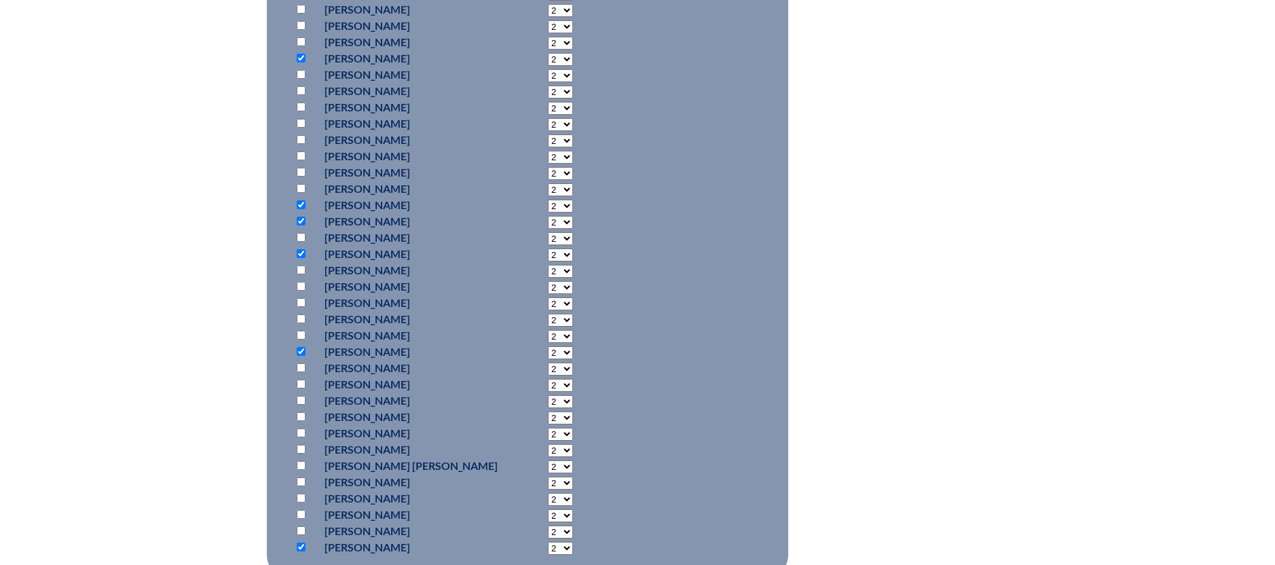
scroll to position [788, 0]
click at [301, 86] on input "checkbox" at bounding box center [301, 88] width 9 height 9
checkbox input "true"
click at [302, 150] on input "checkbox" at bounding box center [301, 153] width 9 height 9
checkbox input "true"
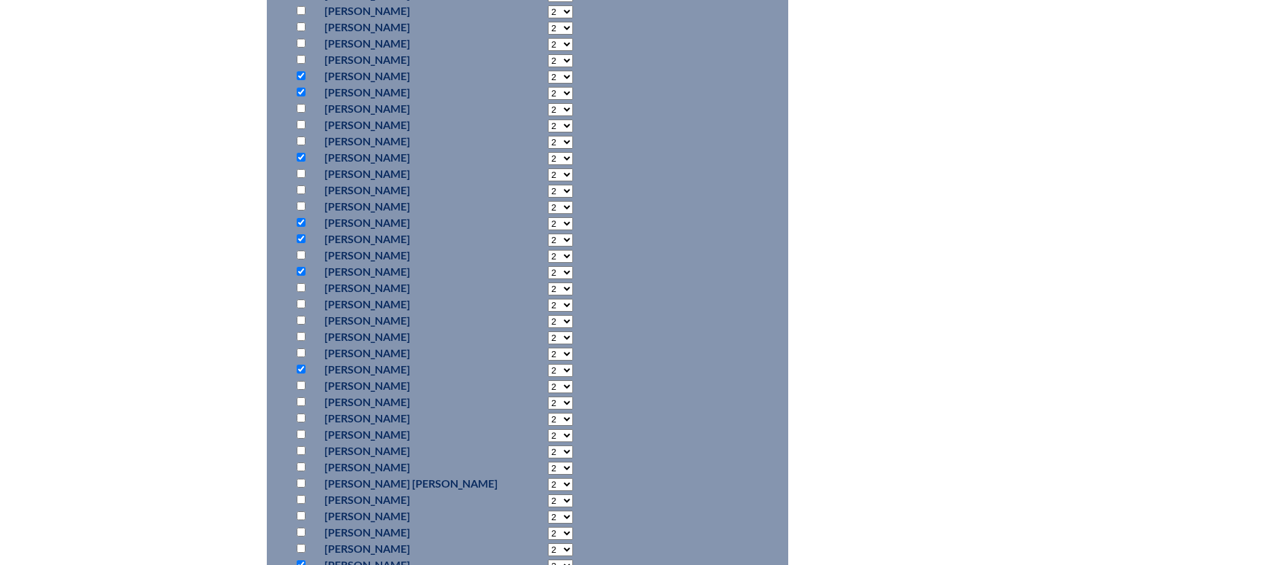
scroll to position [737, 0]
click at [303, 39] on input "checkbox" at bounding box center [301, 41] width 9 height 9
checkbox input "true"
click at [302, 185] on input "checkbox" at bounding box center [301, 187] width 9 height 9
checkbox input "true"
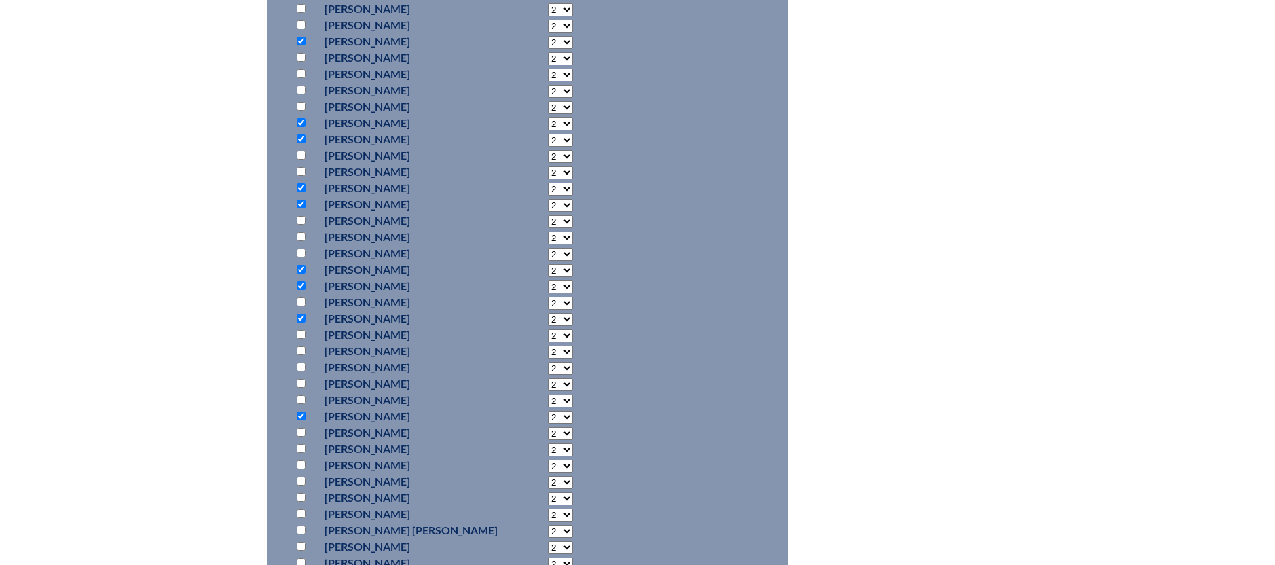
drag, startPoint x: 301, startPoint y: 3, endPoint x: 335, endPoint y: 35, distance: 46.6
click at [301, 4] on input "checkbox" at bounding box center [301, 8] width 9 height 9
checkbox input "true"
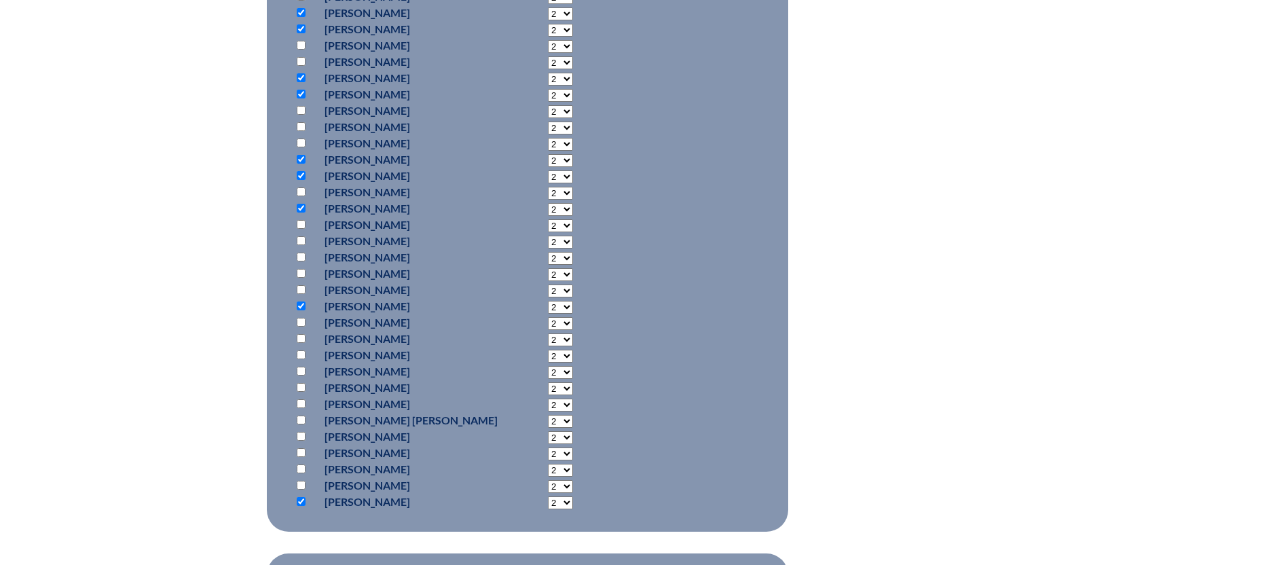
scroll to position [853, 0]
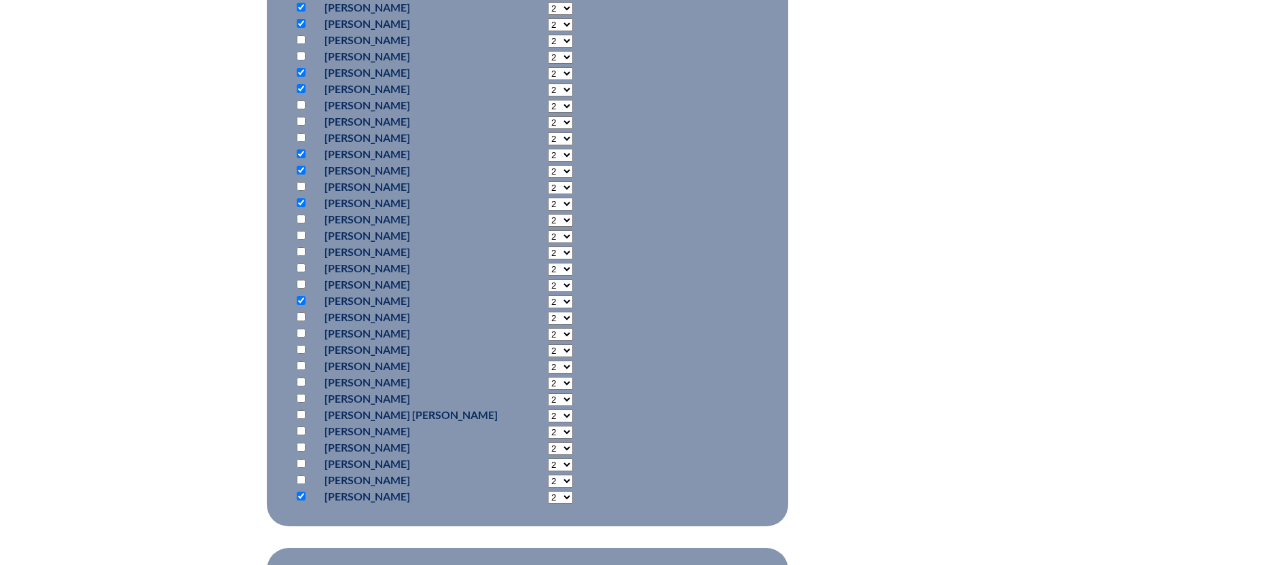
click at [301, 477] on input "checkbox" at bounding box center [301, 479] width 9 height 9
checkbox input "true"
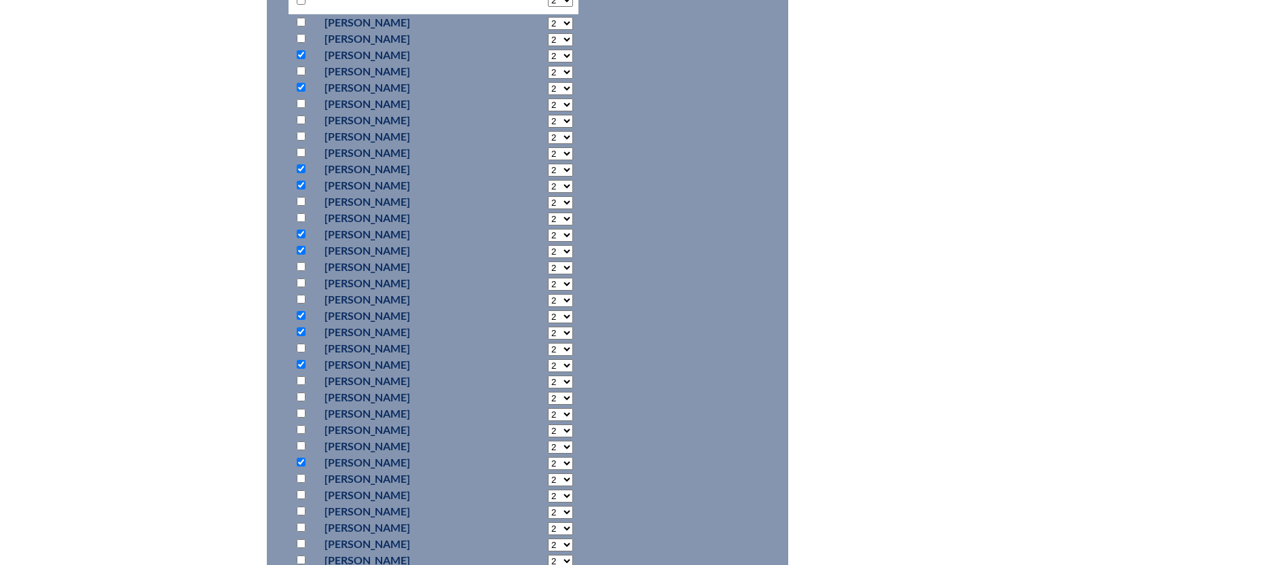
scroll to position [608, 0]
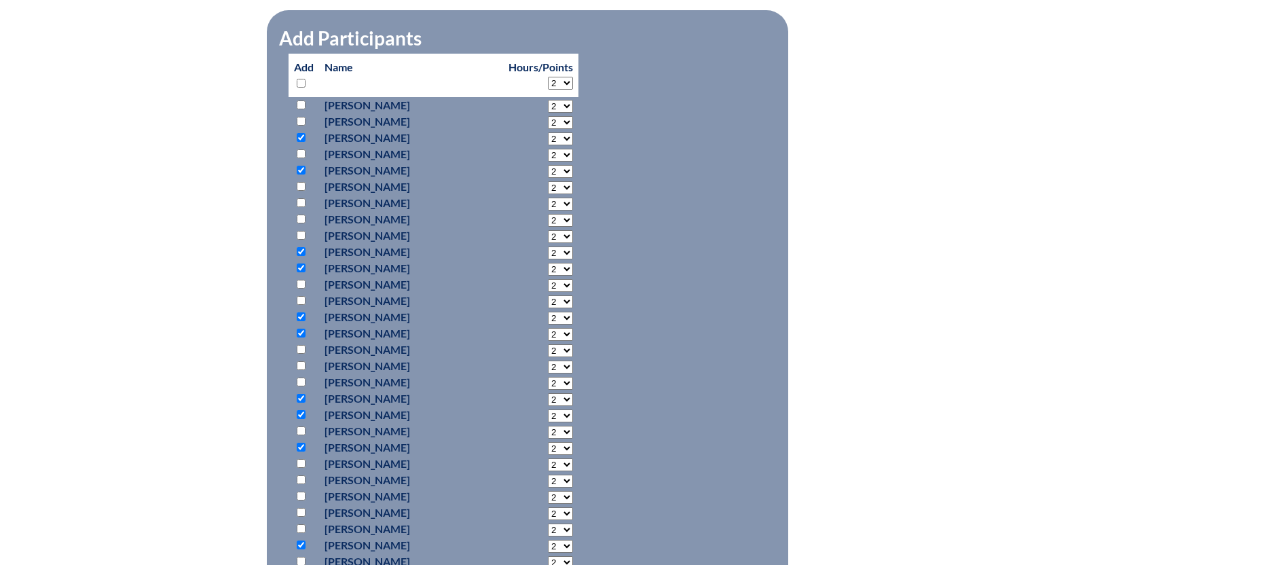
click at [302, 216] on input "checkbox" at bounding box center [301, 219] width 9 height 9
checkbox input "true"
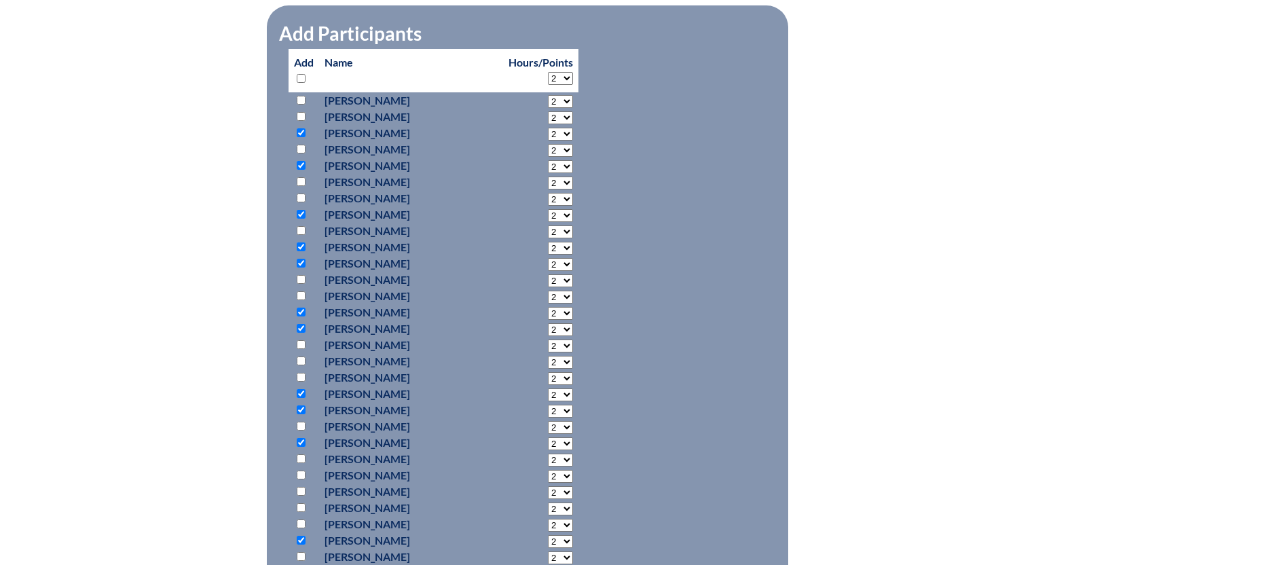
scroll to position [614, 0]
click at [300, 520] on input "checkbox" at bounding box center [301, 523] width 9 height 9
checkbox input "true"
click at [299, 489] on input "checkbox" at bounding box center [301, 490] width 9 height 9
checkbox input "true"
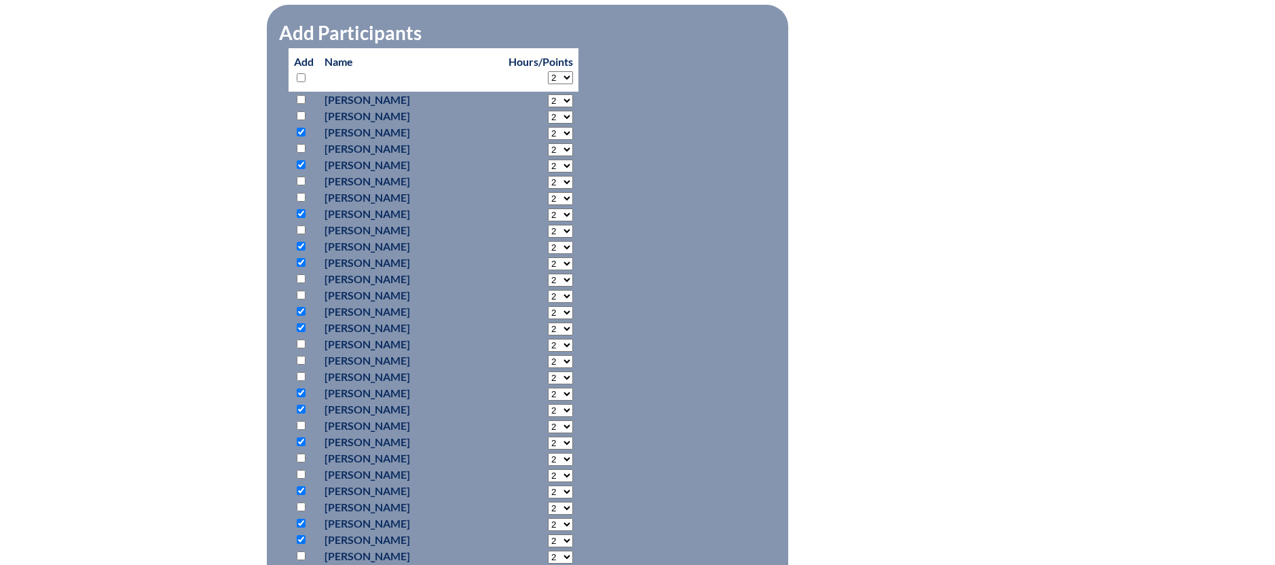
click at [301, 340] on input "checkbox" at bounding box center [301, 344] width 9 height 9
checkbox input "true"
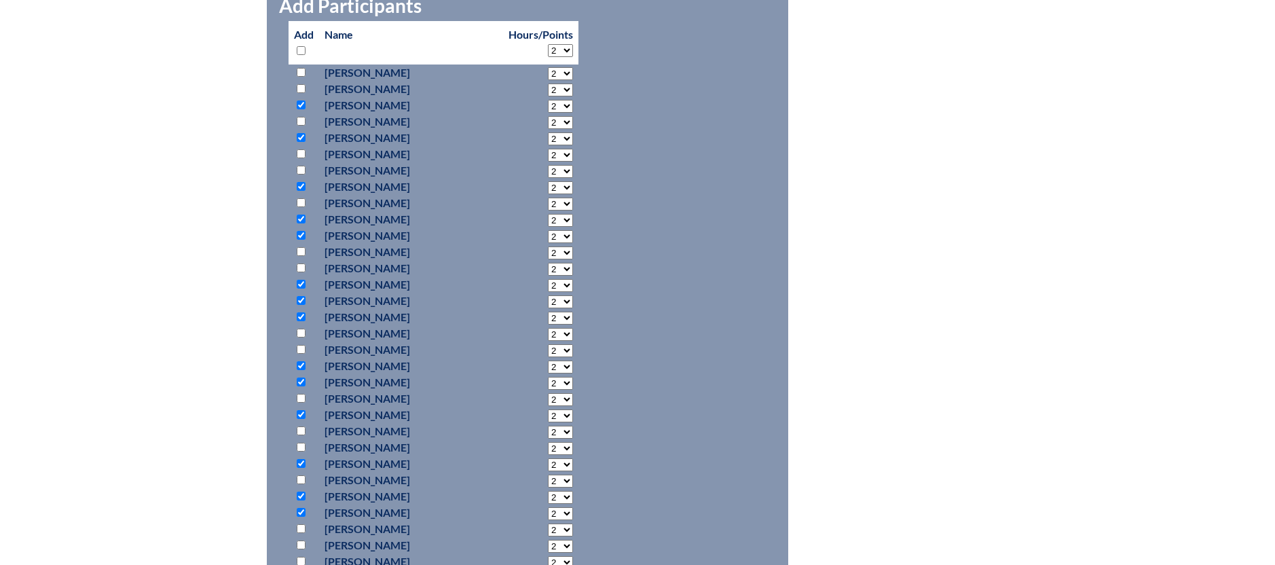
scroll to position [644, 0]
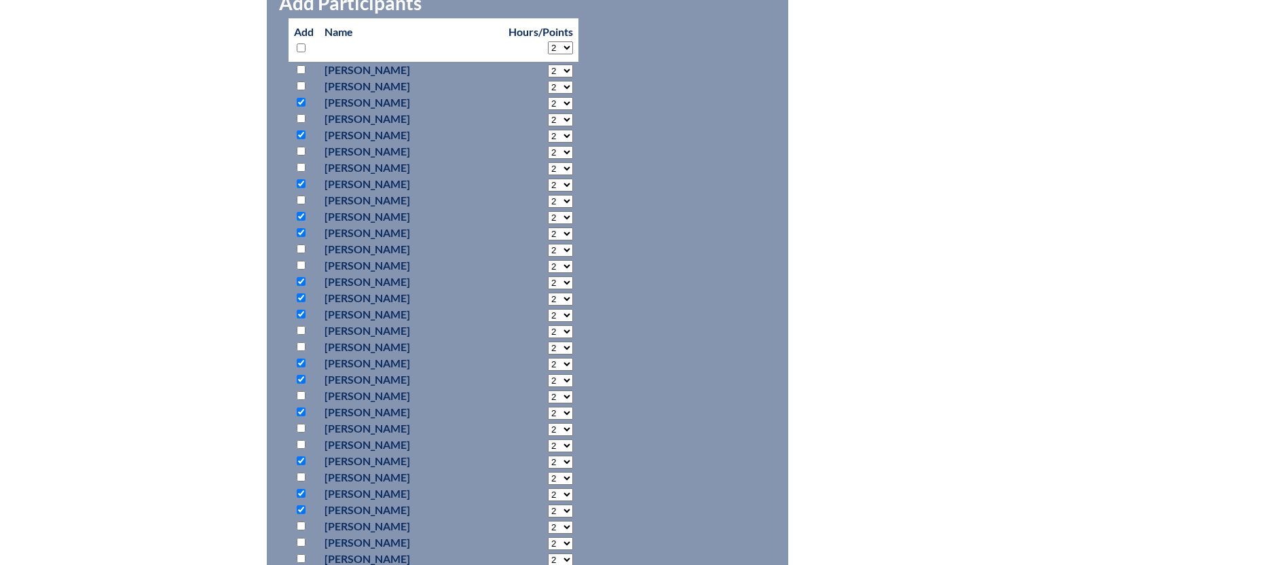
click at [304, 541] on input "checkbox" at bounding box center [301, 542] width 9 height 9
checkbox input "true"
click at [300, 331] on input "checkbox" at bounding box center [301, 330] width 9 height 9
checkbox input "true"
click at [303, 394] on input "checkbox" at bounding box center [301, 395] width 9 height 9
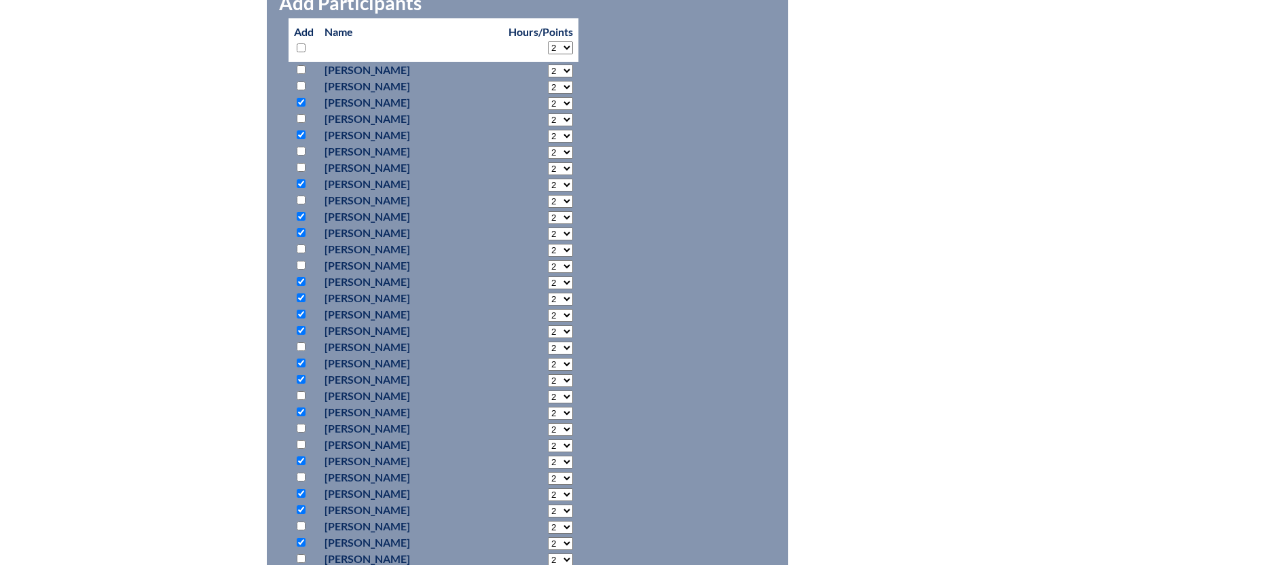
checkbox input "true"
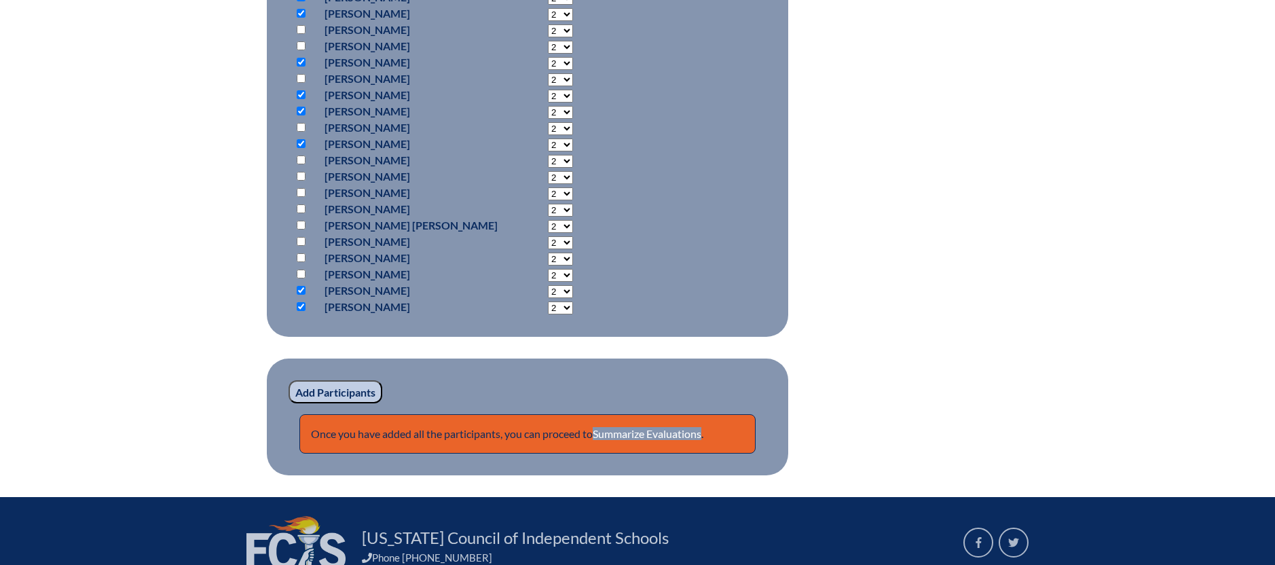
scroll to position [1066, 0]
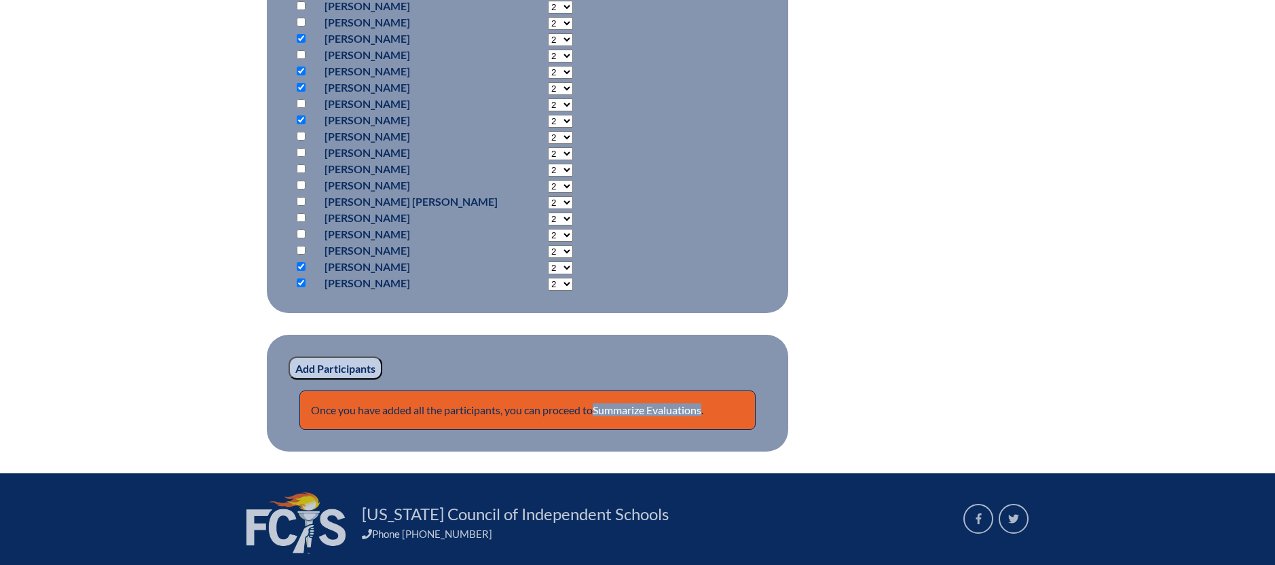
click at [304, 230] on input "checkbox" at bounding box center [301, 234] width 9 height 9
checkbox input "true"
click at [331, 366] on input "Add Participants" at bounding box center [336, 367] width 94 height 23
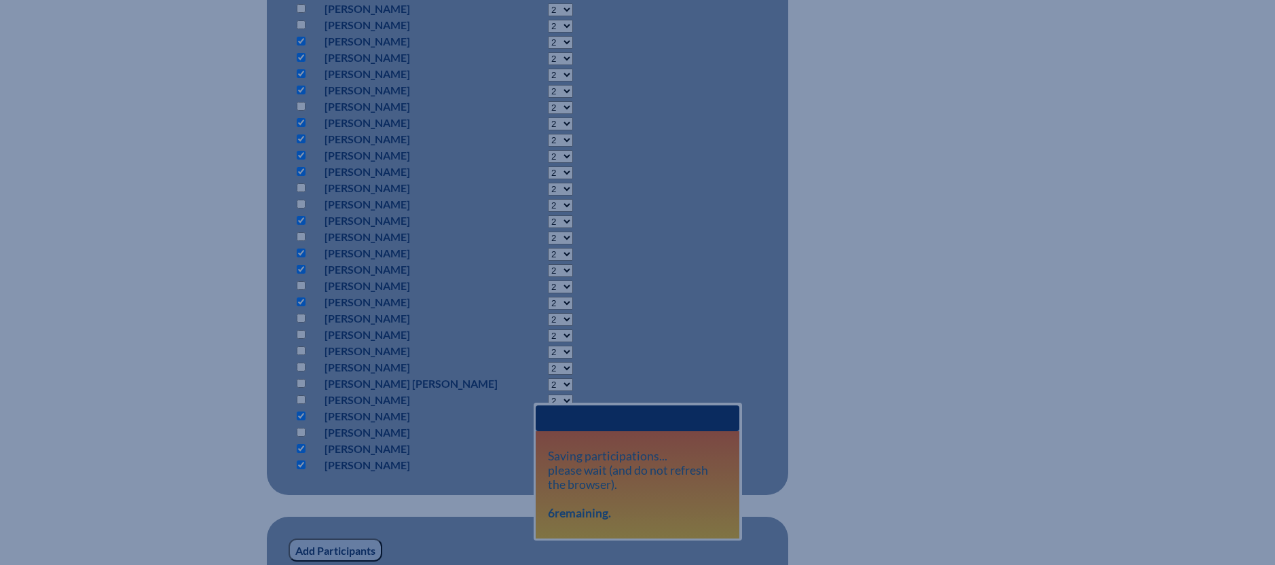
scroll to position [913, 0]
